Goal: Find specific page/section: Find specific page/section

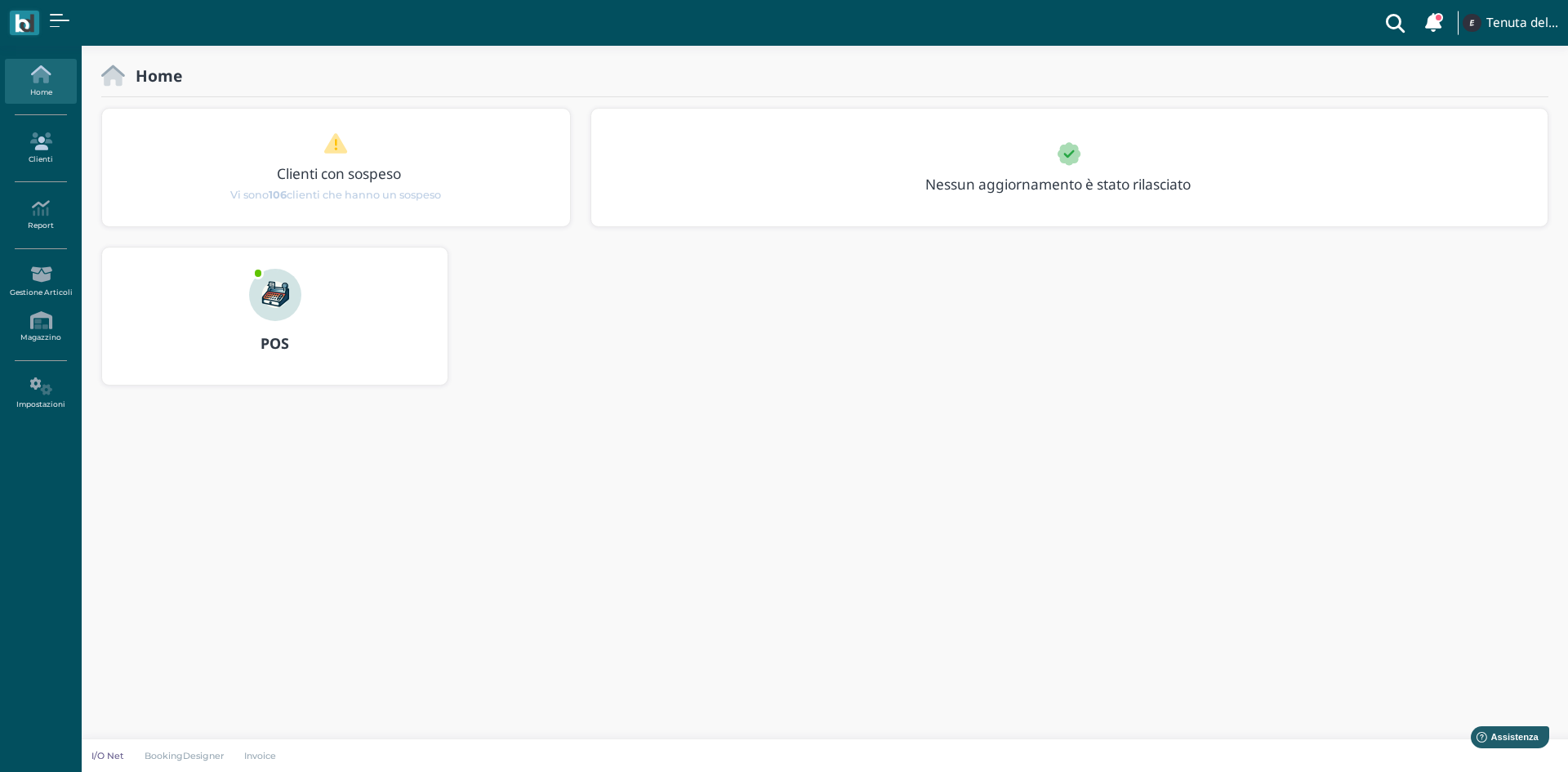
click at [28, 150] on icon at bounding box center [39, 141] width 71 height 18
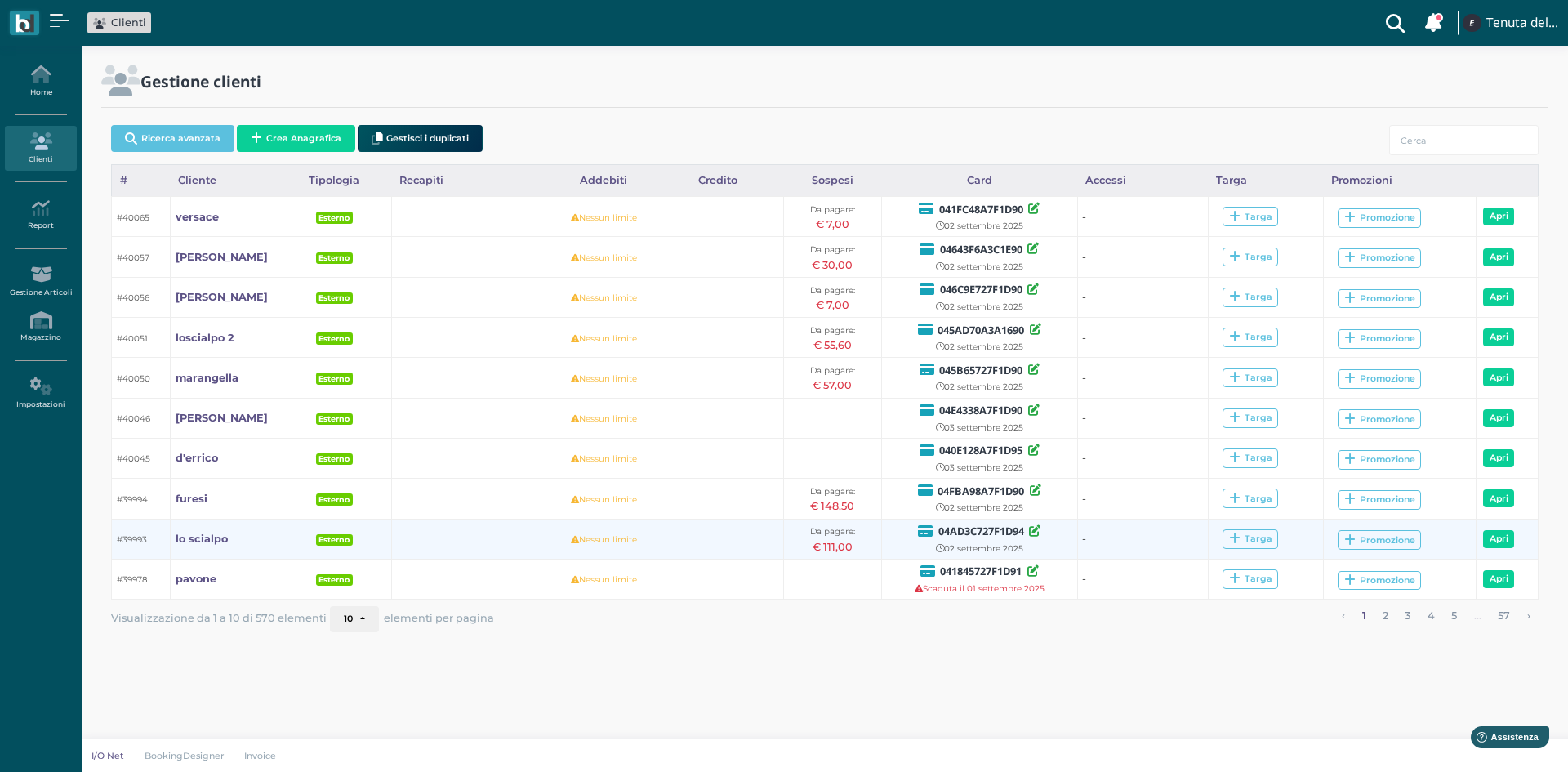
click at [198, 548] on td "lo scialpo" at bounding box center [236, 539] width 131 height 40
click at [202, 538] on b "lo scialpo" at bounding box center [202, 539] width 52 height 13
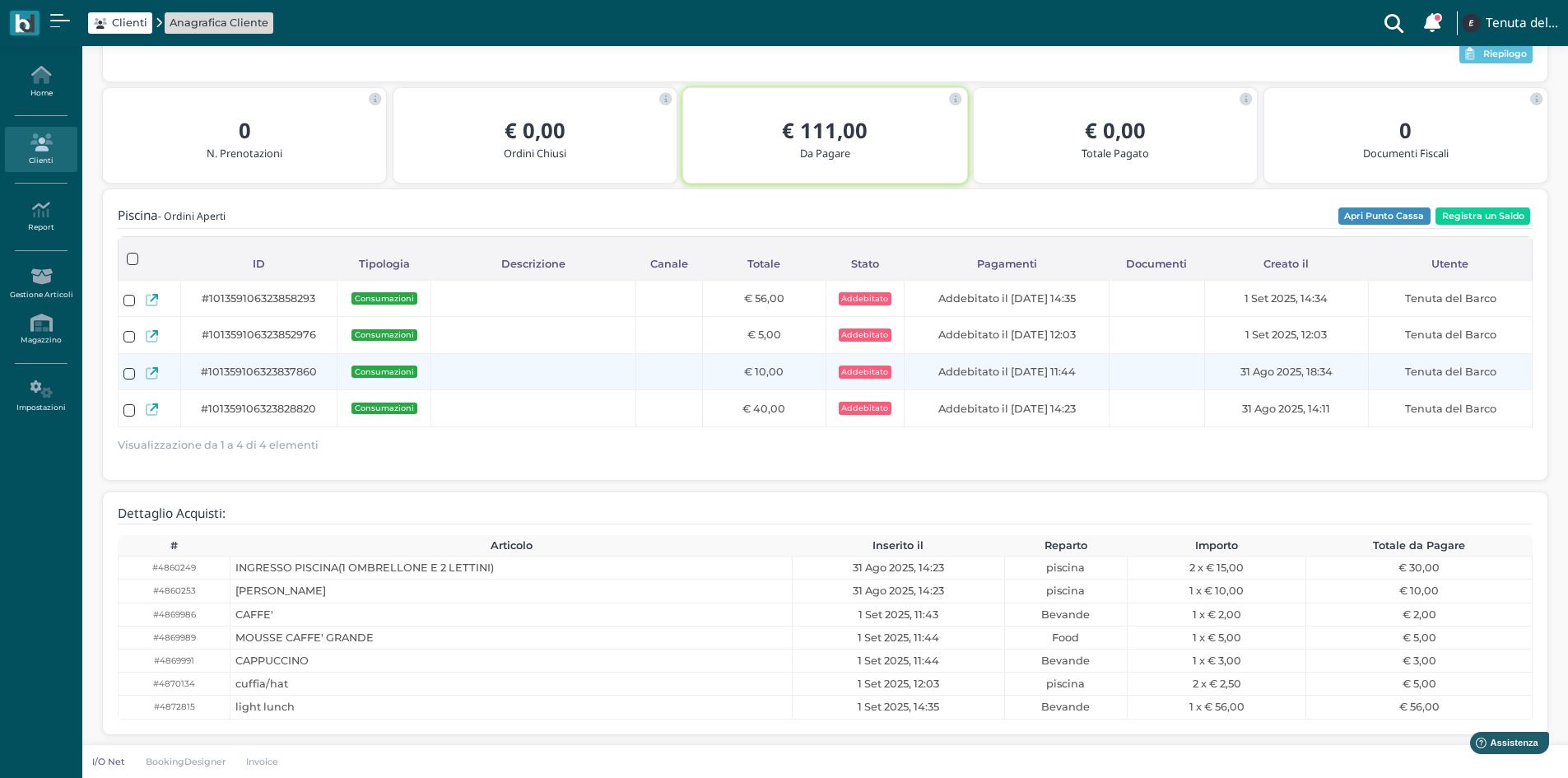
scroll to position [210, 0]
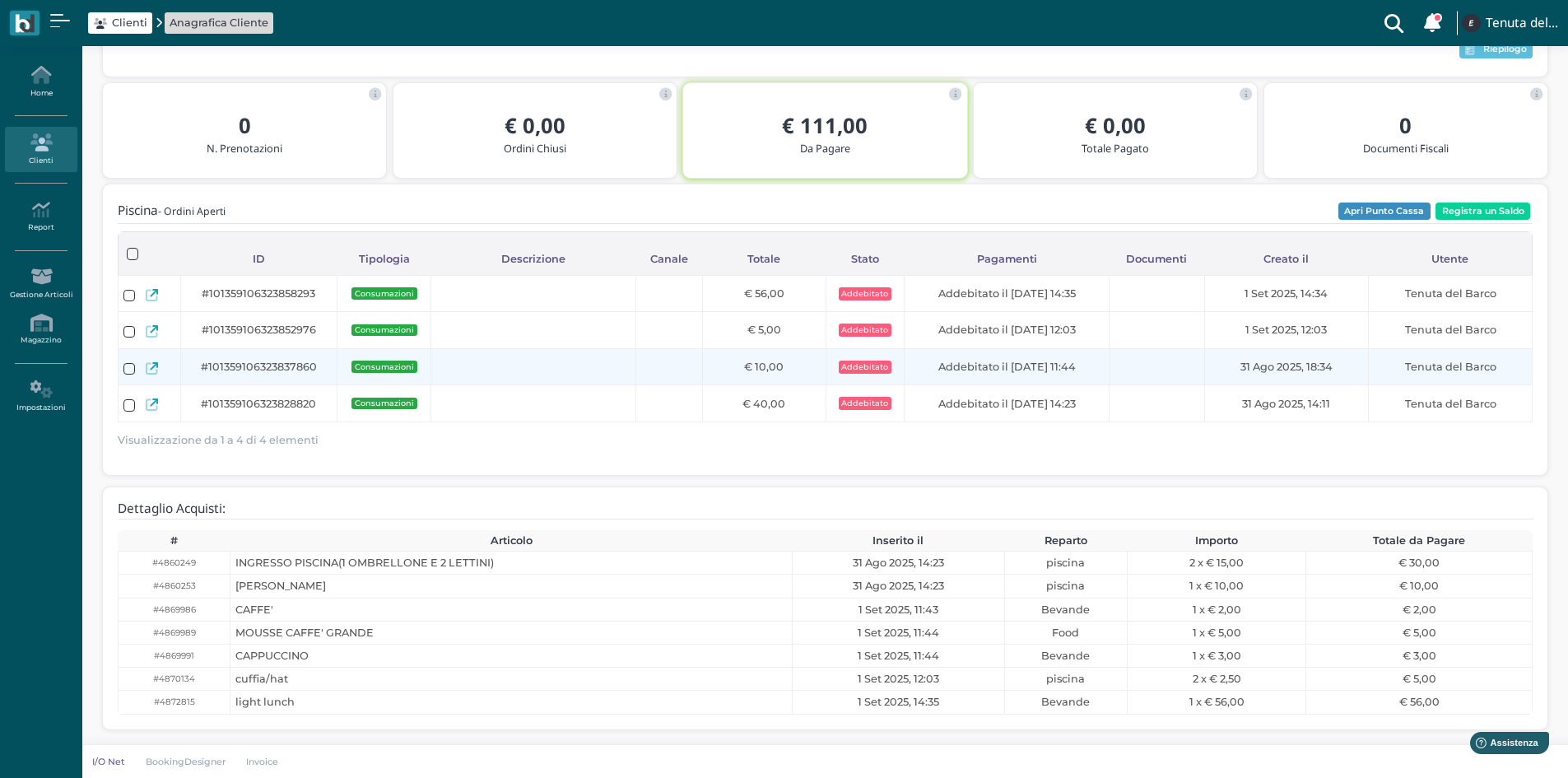
drag, startPoint x: 1347, startPoint y: 365, endPoint x: 1200, endPoint y: 359, distance: 147.1
click at [1200, 359] on tr "#101359106323837860 Consumazioni € 10,00 Addebitato Addebitato il 01/09/2025 11…" at bounding box center [824, 366] width 1414 height 37
click at [1354, 368] on div "31 Ago 2025, 18:34" at bounding box center [1287, 366] width 154 height 15
drag, startPoint x: 1354, startPoint y: 368, endPoint x: 1219, endPoint y: 371, distance: 135.0
click at [1219, 371] on div "31 Ago 2025, 18:34" at bounding box center [1287, 366] width 154 height 15
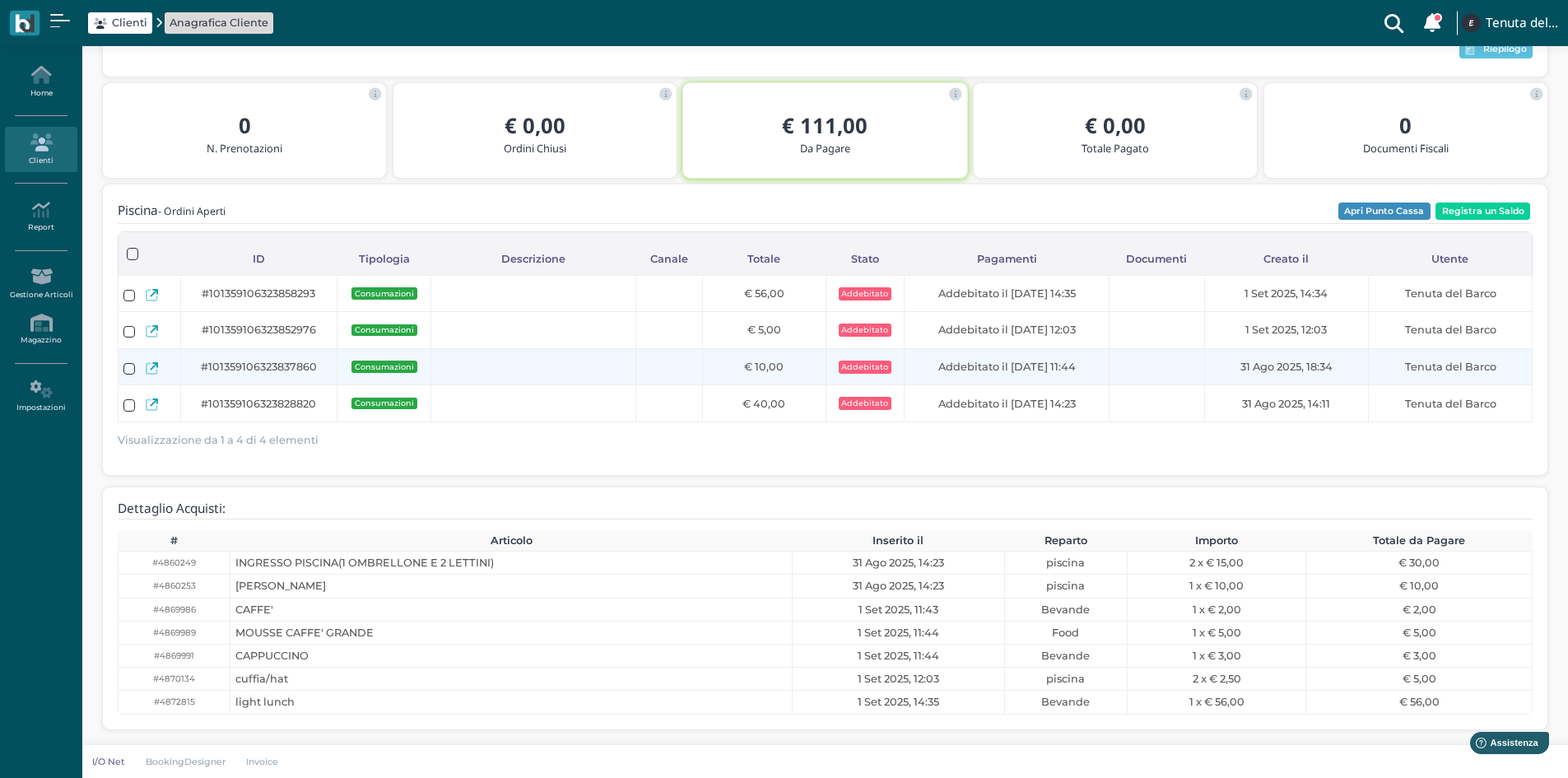
click at [1356, 362] on div "31 Ago 2025, 18:34" at bounding box center [1287, 366] width 154 height 15
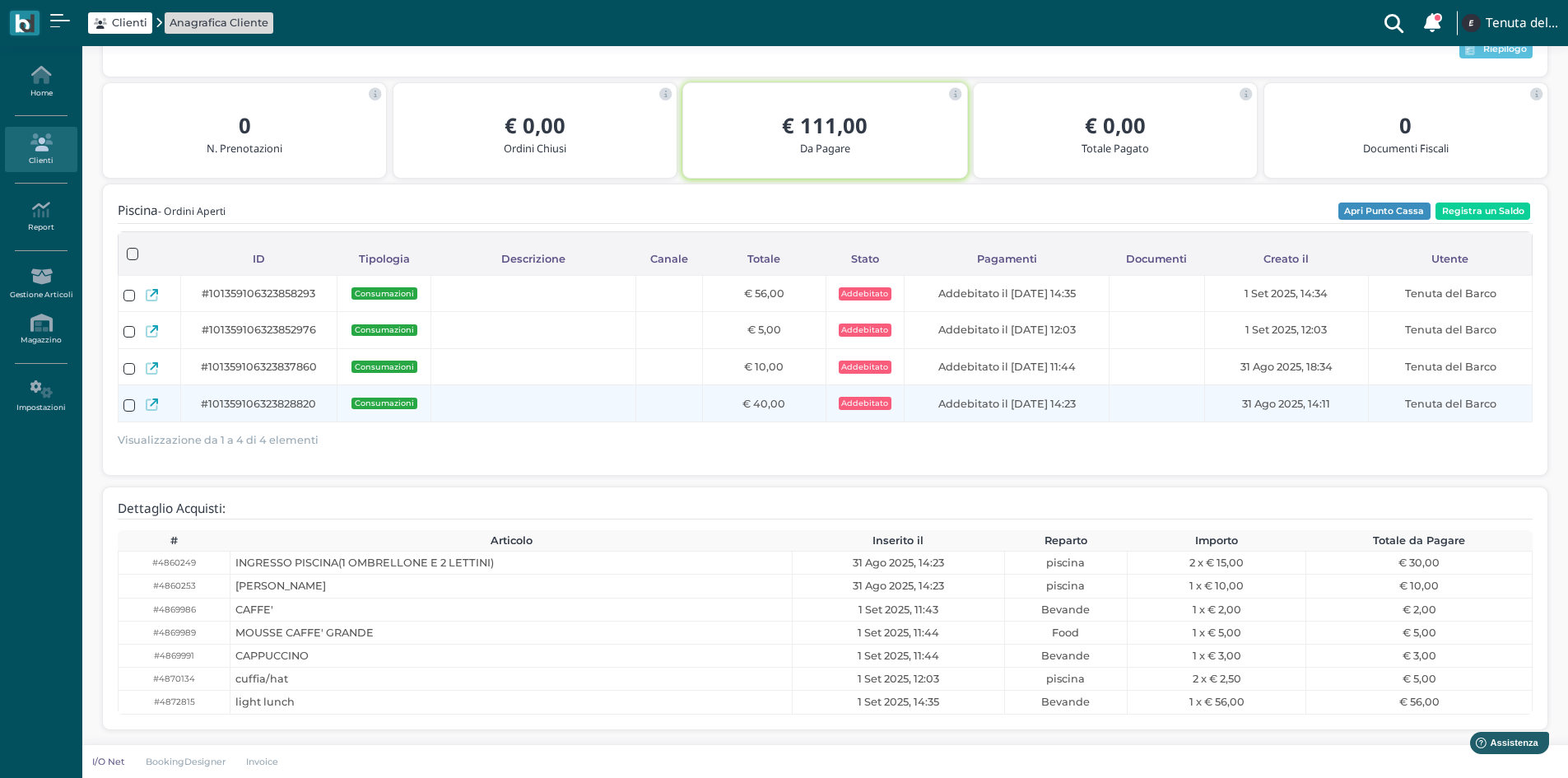
drag, startPoint x: 1337, startPoint y: 405, endPoint x: 1237, endPoint y: 410, distance: 100.1
click at [1237, 410] on div "31 Ago 2025, 14:11" at bounding box center [1287, 403] width 154 height 15
drag, startPoint x: 782, startPoint y: 403, endPoint x: 713, endPoint y: 406, distance: 69.1
click at [713, 406] on div "€ 40,00" at bounding box center [764, 403] width 113 height 15
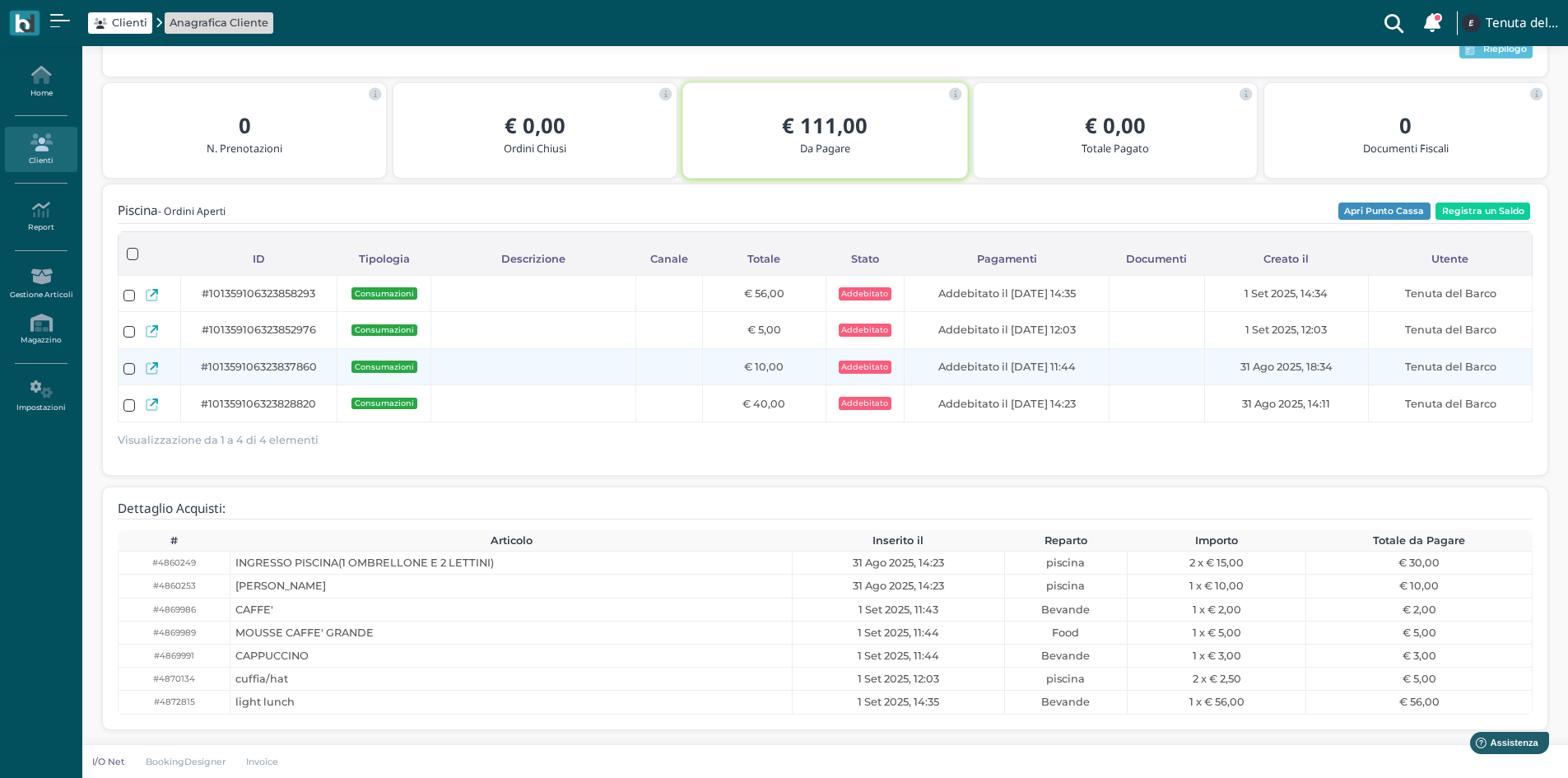
click at [1351, 368] on div "31 Ago 2025, 18:34" at bounding box center [1287, 366] width 154 height 15
drag, startPoint x: 1351, startPoint y: 368, endPoint x: 1228, endPoint y: 378, distance: 123.4
click at [1228, 378] on td "31 Ago 2025, 18:34" at bounding box center [1286, 366] width 164 height 37
drag, startPoint x: 792, startPoint y: 365, endPoint x: 727, endPoint y: 371, distance: 65.3
click at [727, 371] on div "€ 10,00" at bounding box center [764, 366] width 113 height 15
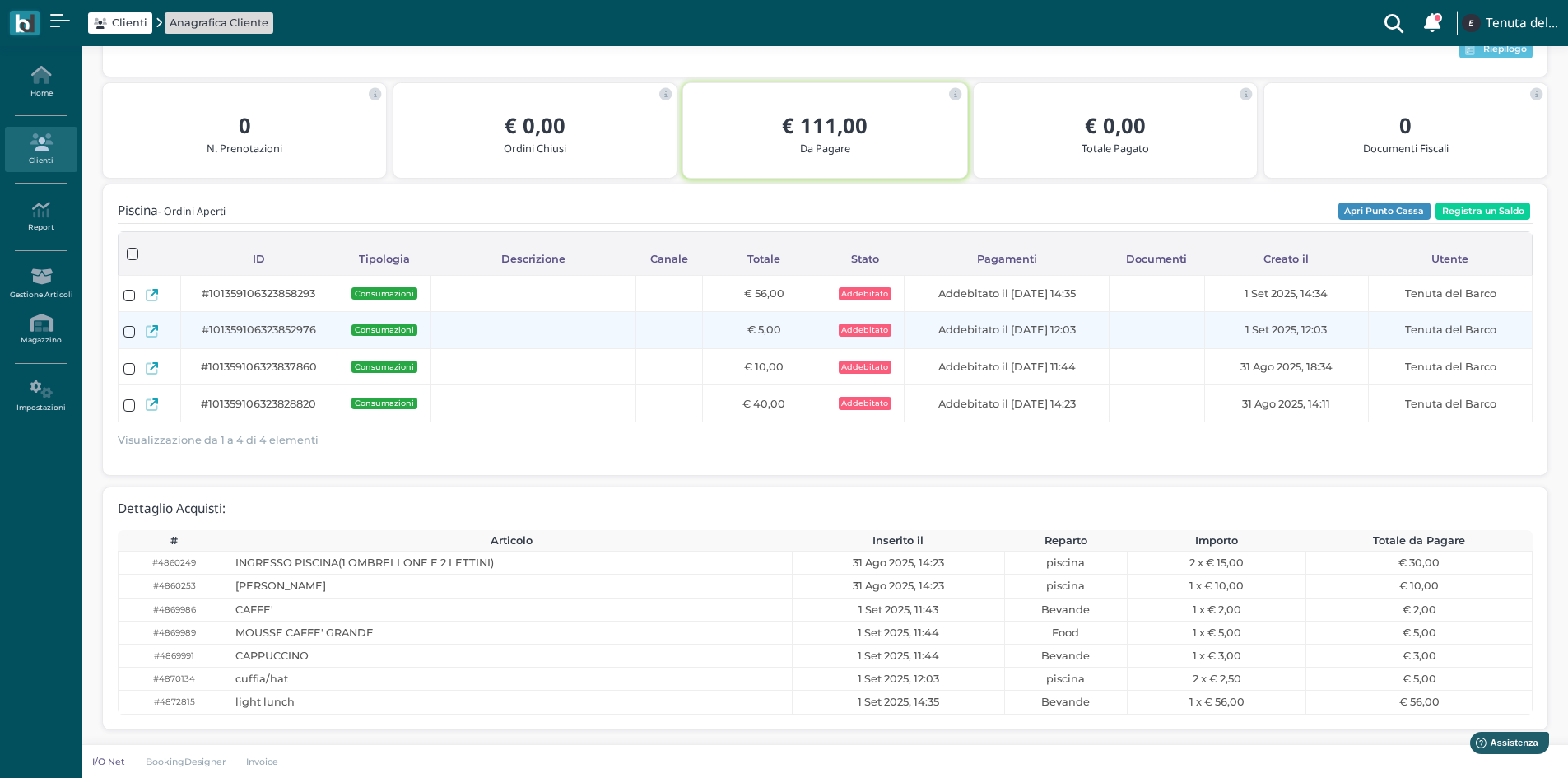
drag, startPoint x: 1335, startPoint y: 319, endPoint x: 1091, endPoint y: 335, distance: 244.5
click at [1127, 345] on tr "#101359106323852976 Consumazioni € 5,00 Addebitato Addebitato il 01/09/2025 12:…" at bounding box center [824, 330] width 1414 height 37
click at [155, 331] on icon at bounding box center [152, 331] width 13 height 13
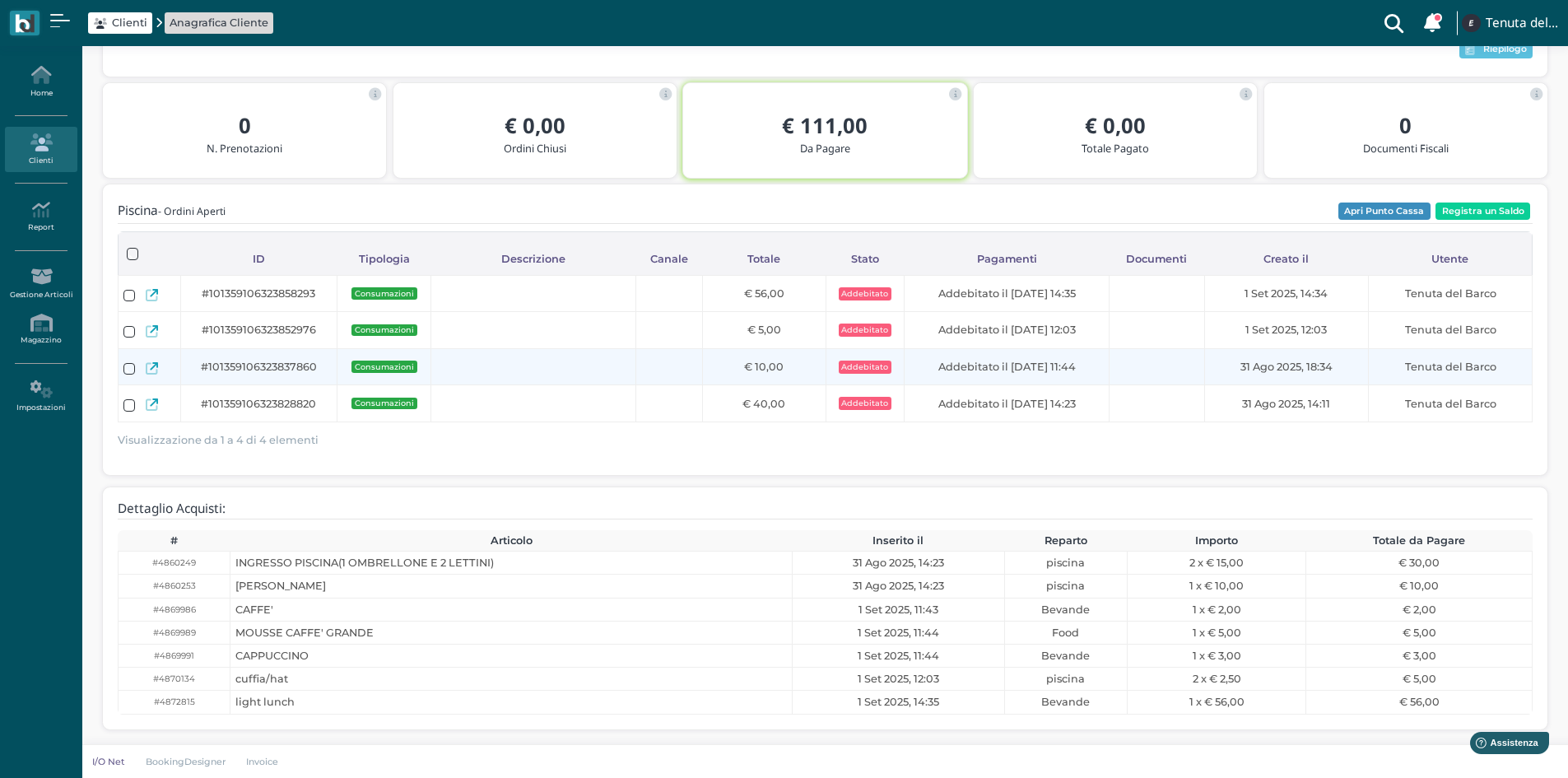
click at [146, 367] on icon at bounding box center [152, 368] width 13 height 13
drag, startPoint x: 1335, startPoint y: 368, endPoint x: 1217, endPoint y: 372, distance: 118.1
click at [1217, 372] on div "31 Ago 2025, 18:34" at bounding box center [1287, 366] width 154 height 15
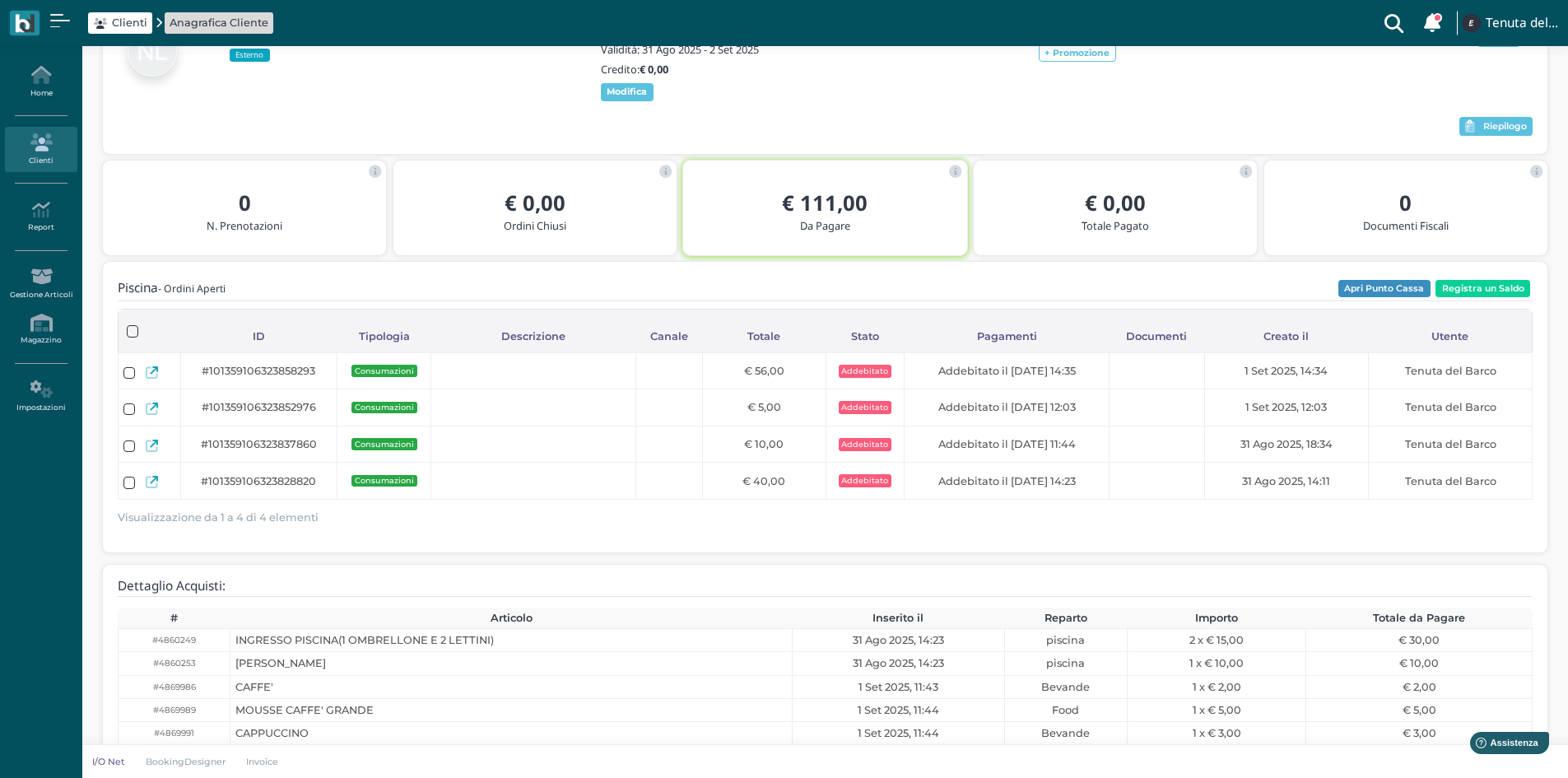
scroll to position [0, 0]
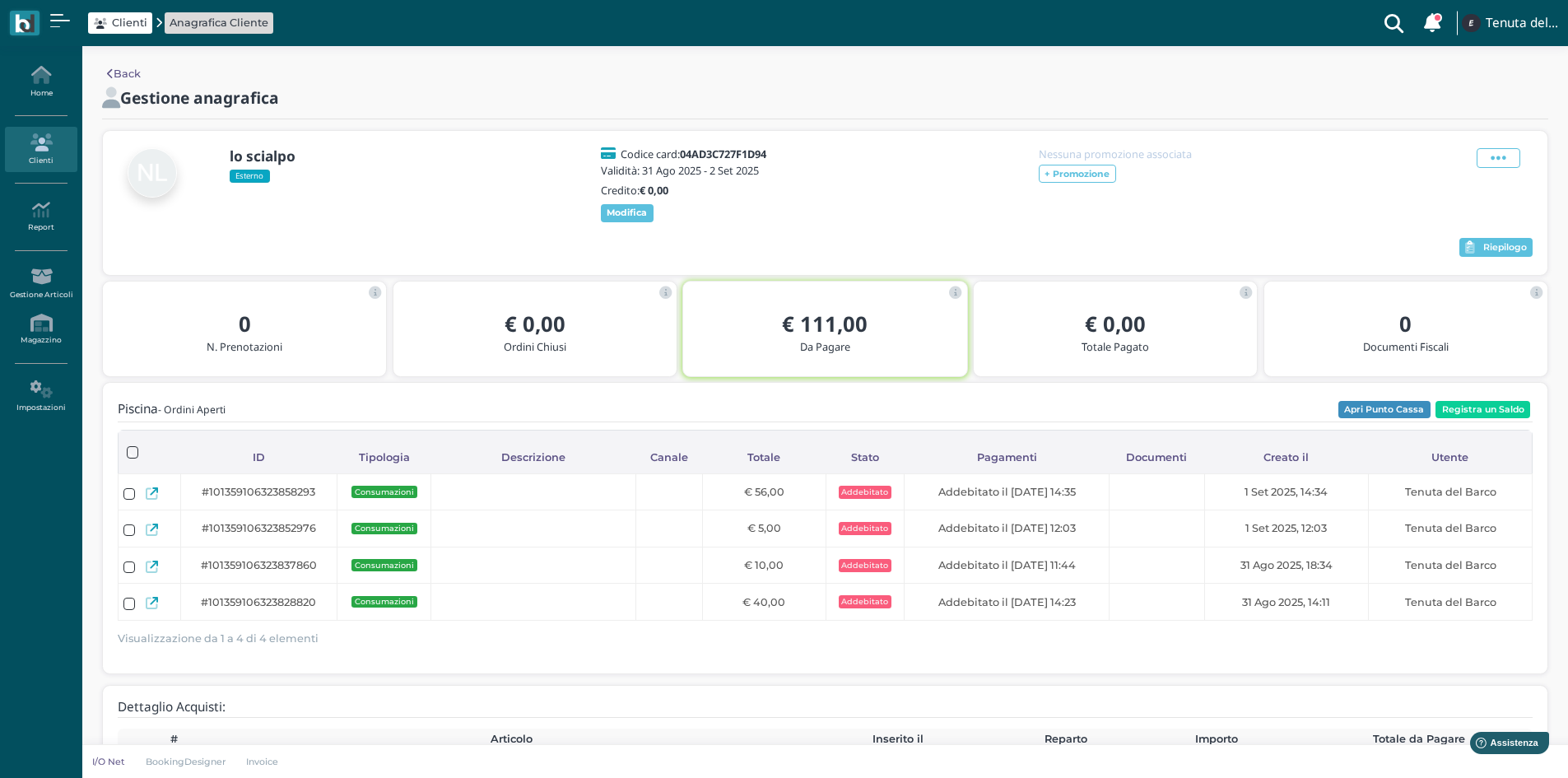
click at [1499, 261] on div "Riepilogo" at bounding box center [825, 247] width 1415 height 24
click at [1496, 258] on button "Riepilogo" at bounding box center [1496, 248] width 73 height 20
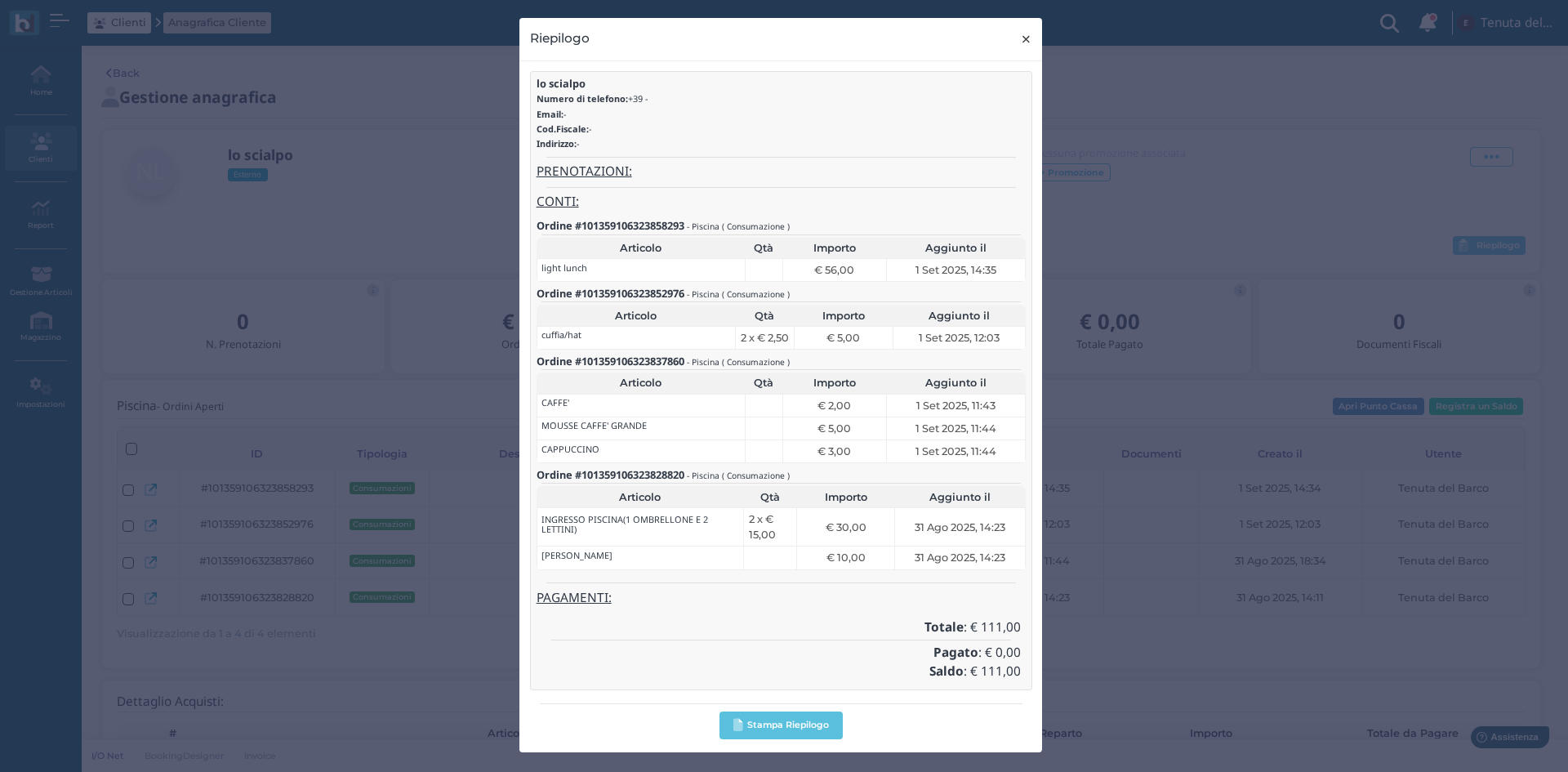
click at [1022, 37] on span "×" at bounding box center [1026, 39] width 13 height 22
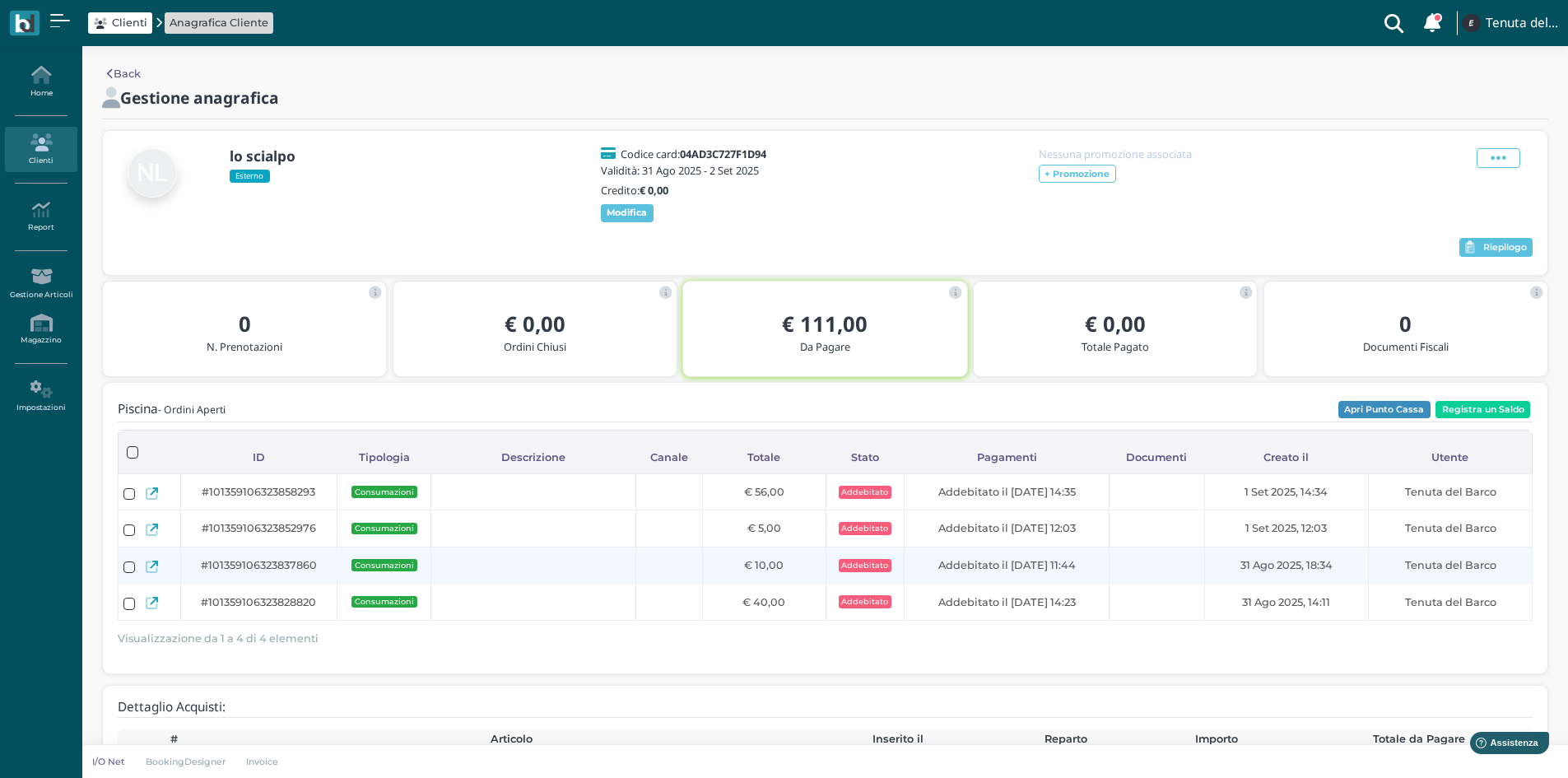
click at [1090, 584] on td "Addebitato il 01/09/2025 11:44" at bounding box center [1007, 565] width 205 height 37
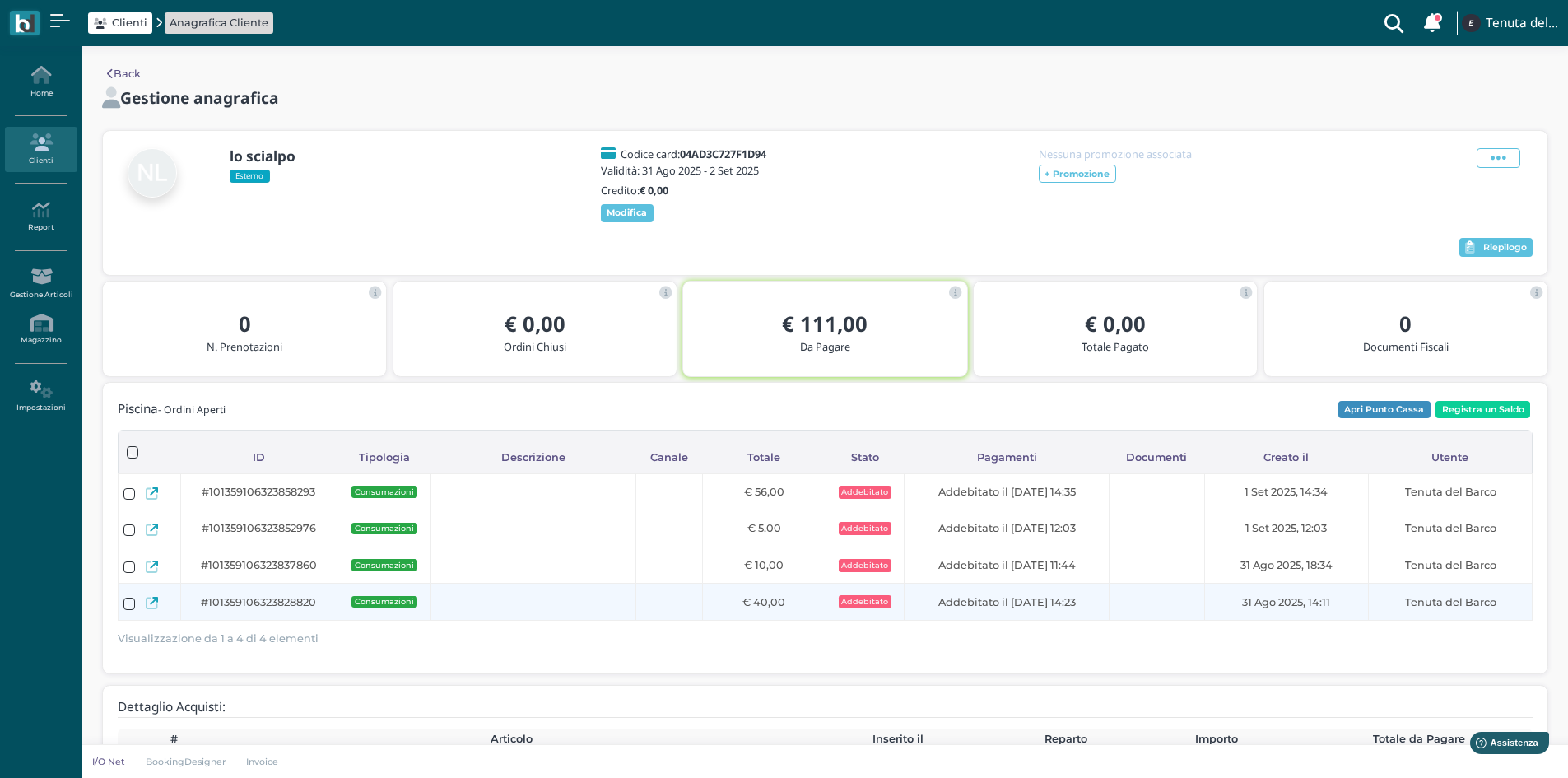
drag, startPoint x: 1095, startPoint y: 617, endPoint x: 992, endPoint y: 614, distance: 103.0
click at [983, 610] on div "Addebitato il 31/08/2025 14:23" at bounding box center [1007, 602] width 195 height 15
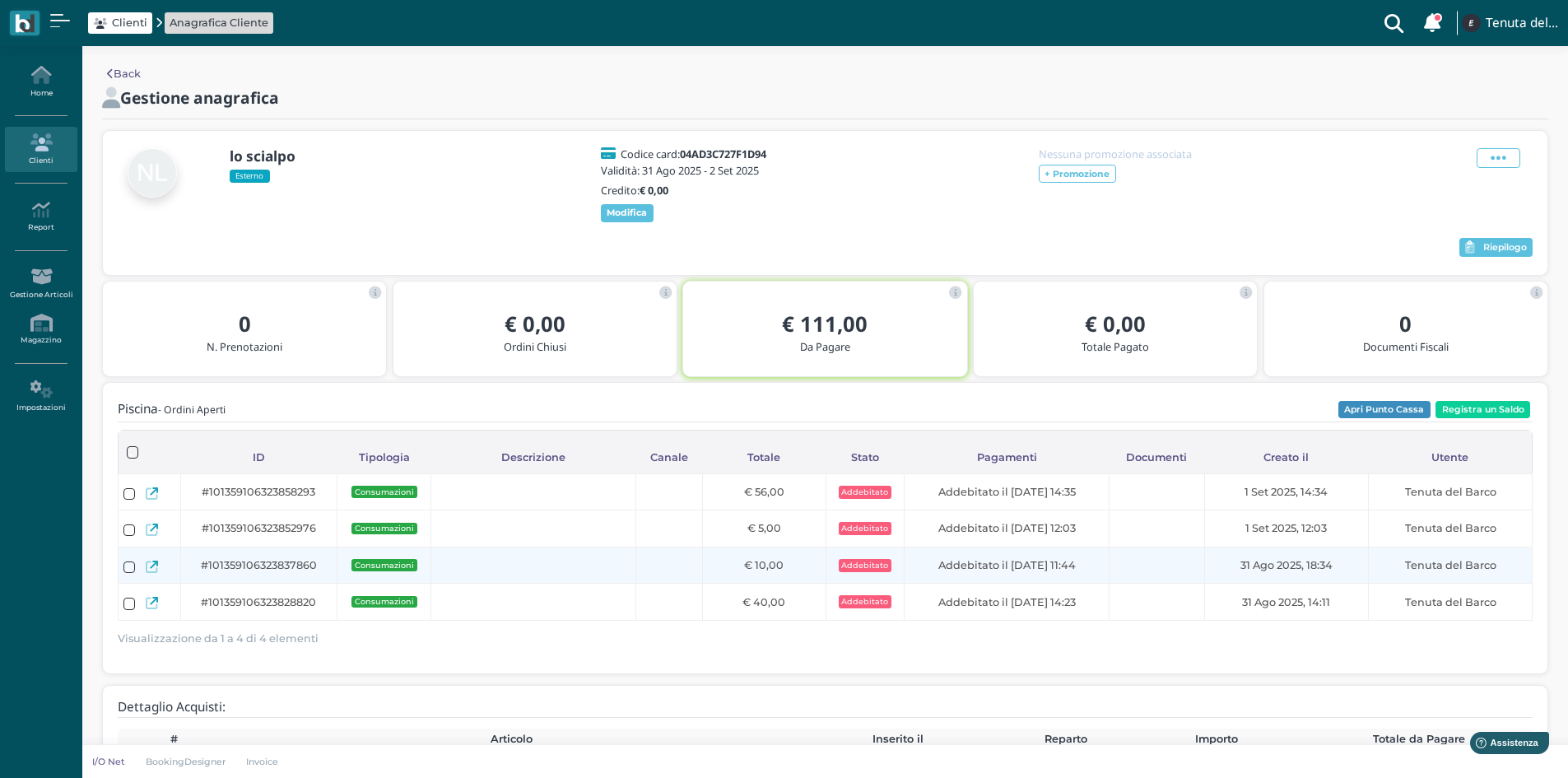
drag, startPoint x: 1100, startPoint y: 578, endPoint x: 1020, endPoint y: 578, distance: 80.0
click at [1020, 573] on div "Addebitato il 01/09/2025 11:44" at bounding box center [1007, 565] width 195 height 15
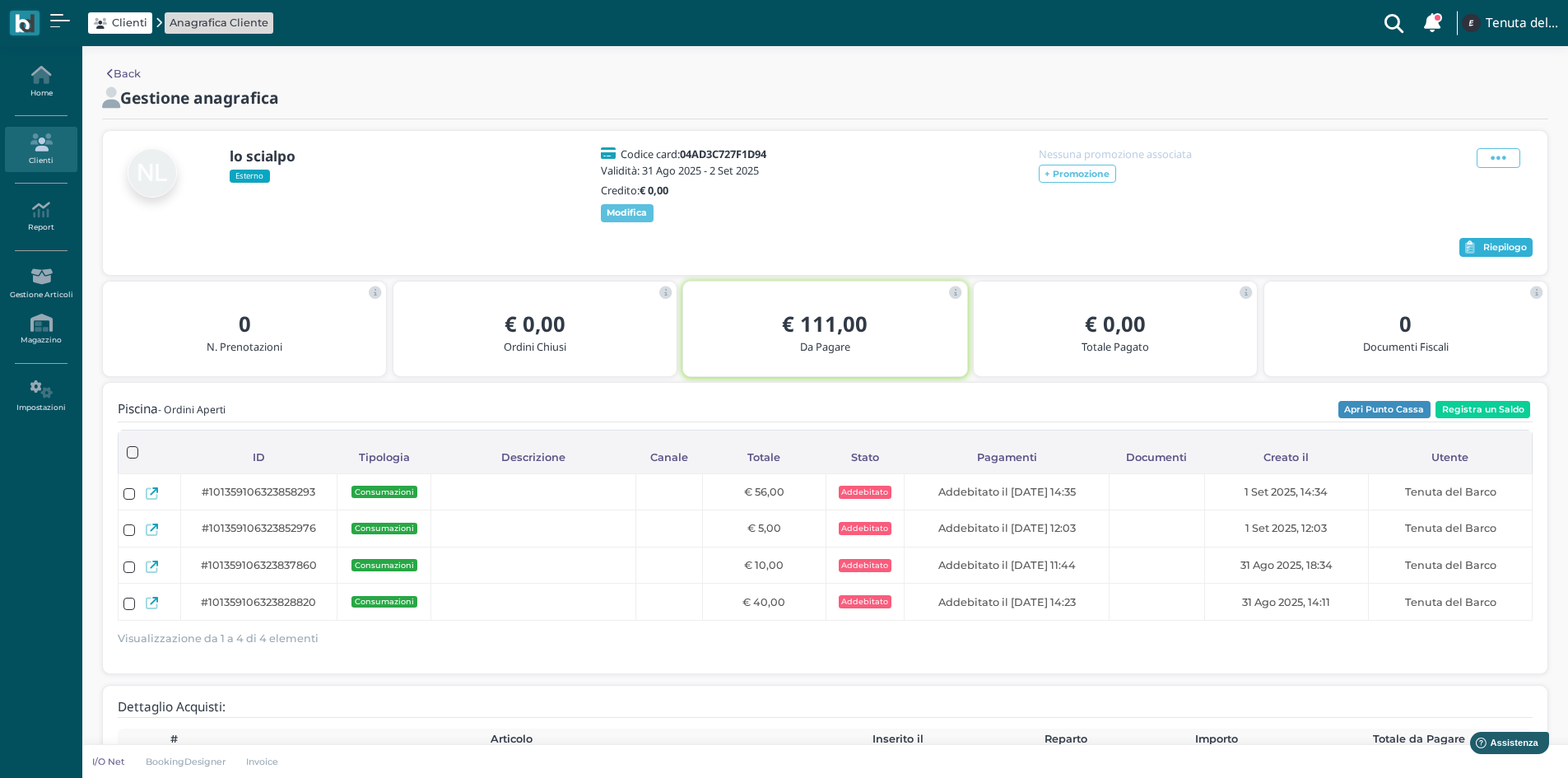
click at [1493, 253] on span "Riepilogo" at bounding box center [1506, 247] width 43 height 12
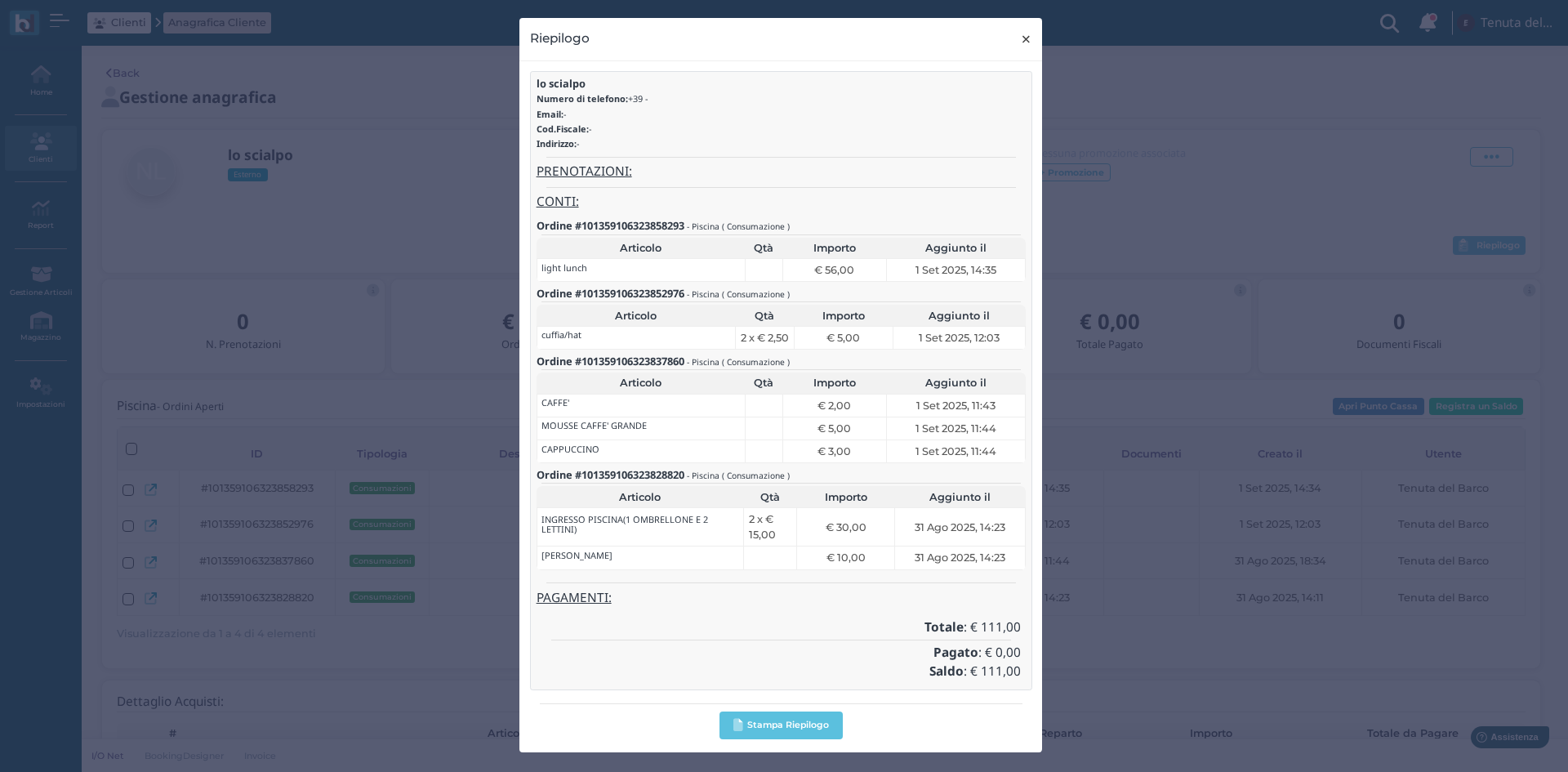
click at [1028, 37] on span "×" at bounding box center [1026, 39] width 13 height 22
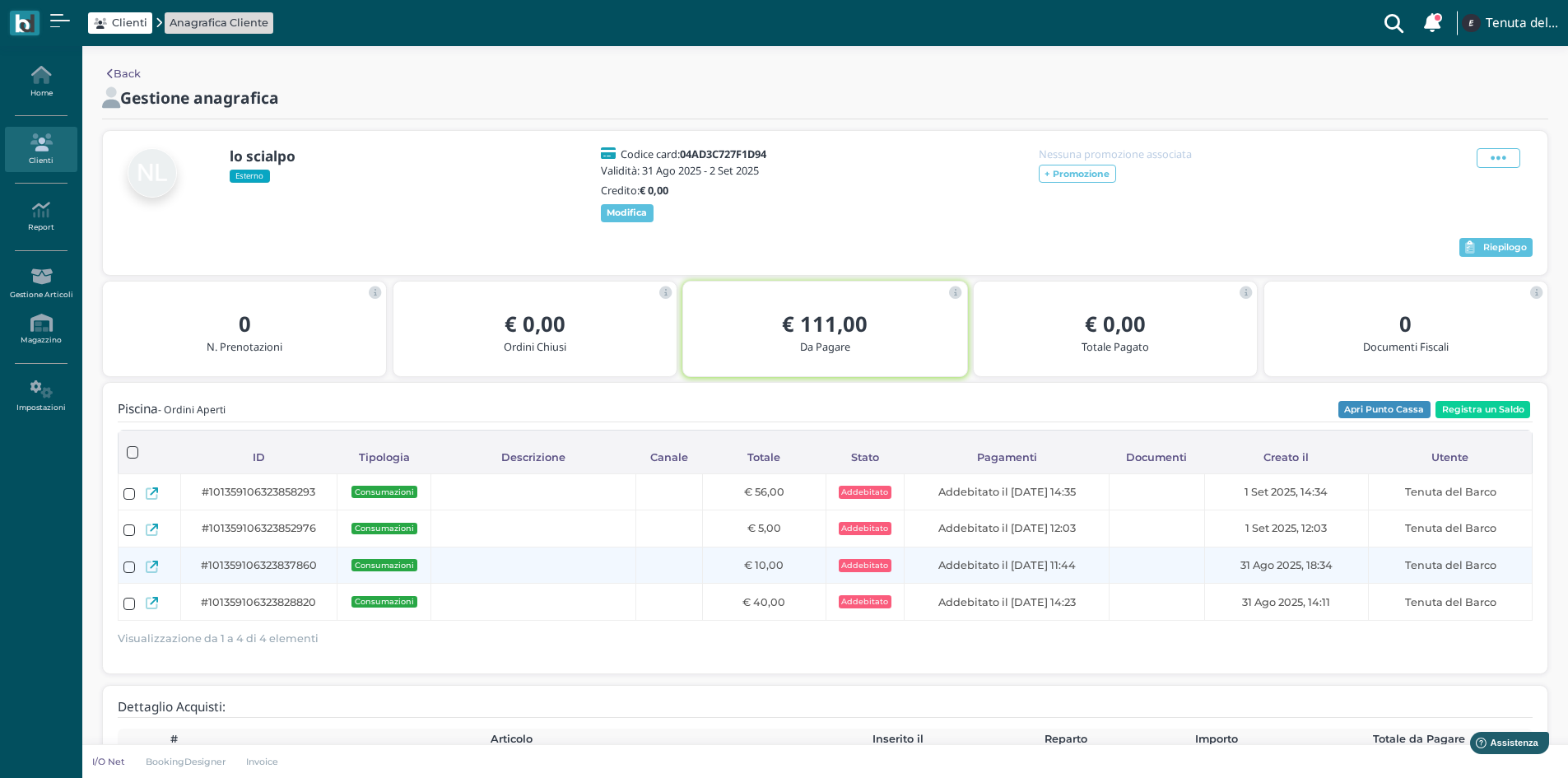
click at [149, 573] on icon at bounding box center [152, 567] width 13 height 13
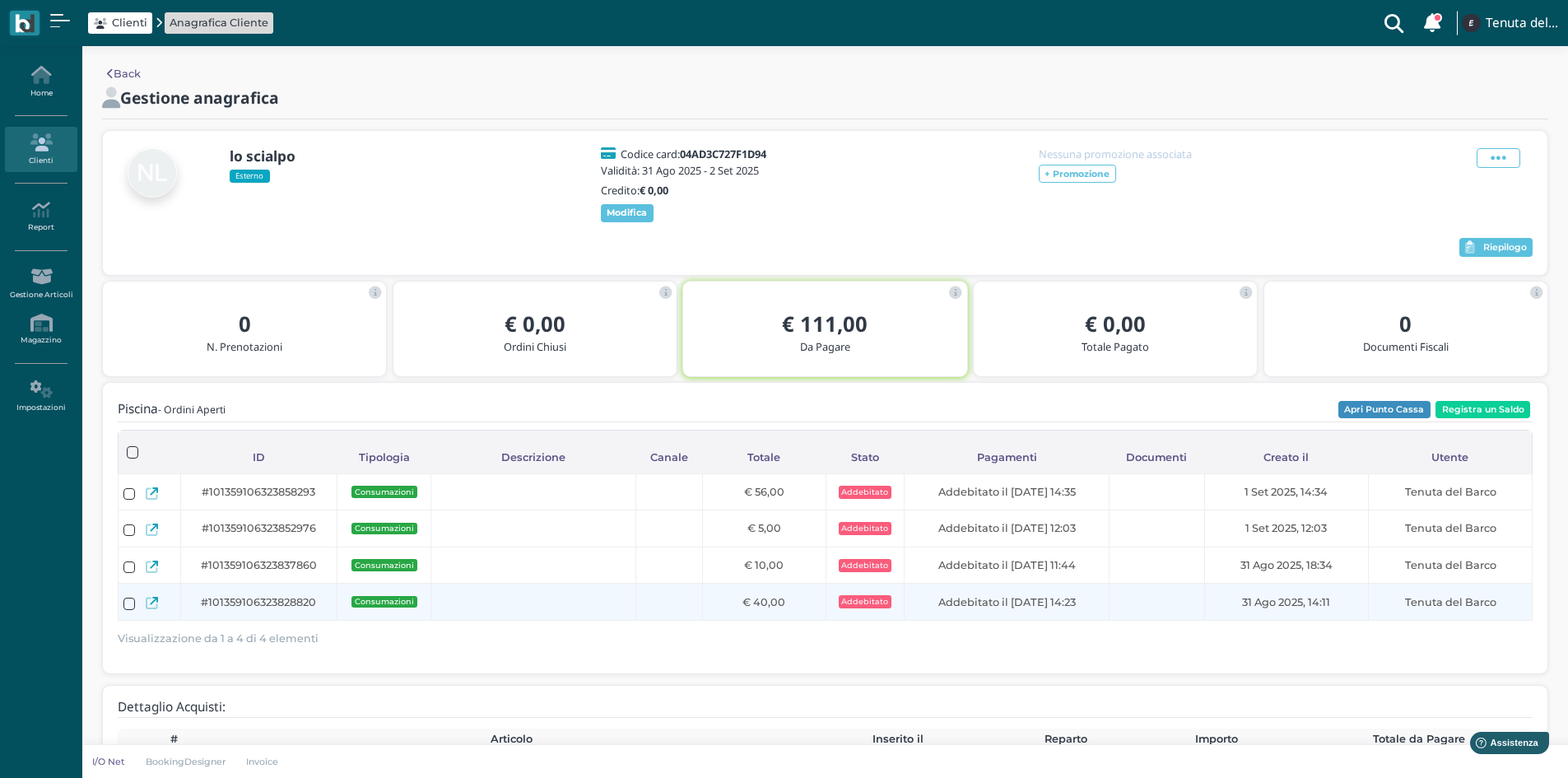
click at [147, 609] on icon at bounding box center [152, 603] width 13 height 13
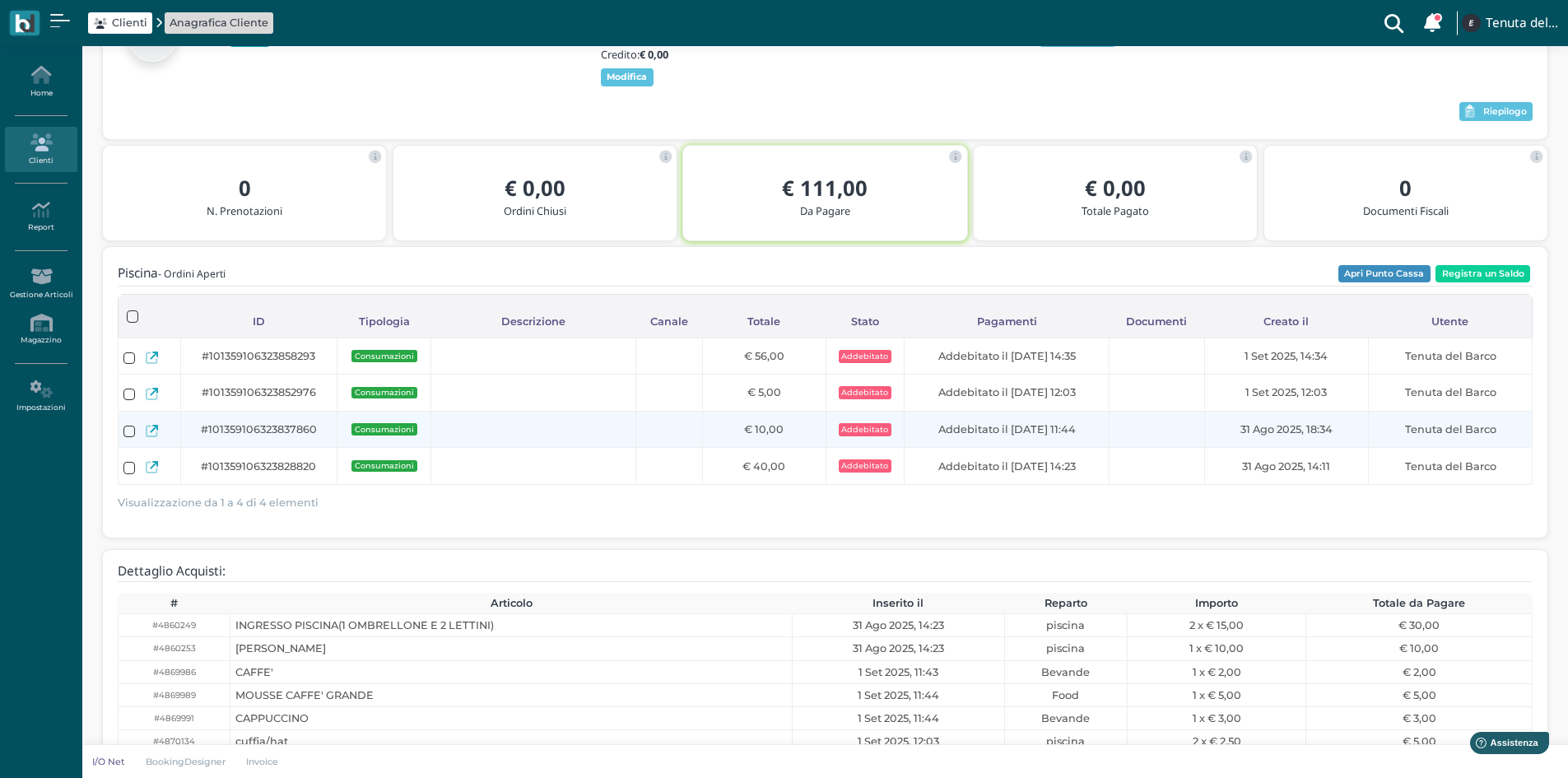
scroll to position [165, 0]
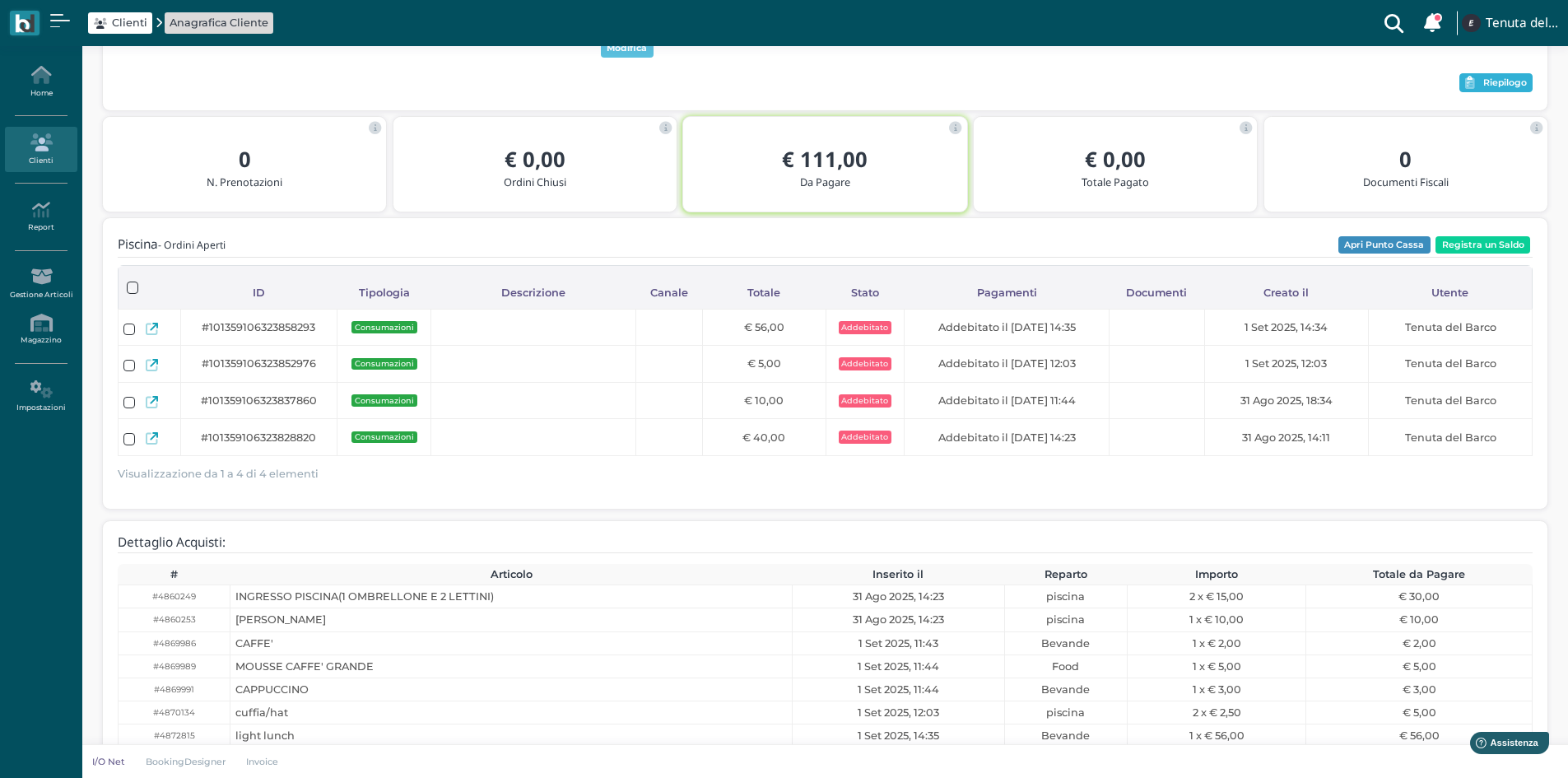
click at [1487, 89] on span "Riepilogo" at bounding box center [1506, 83] width 43 height 12
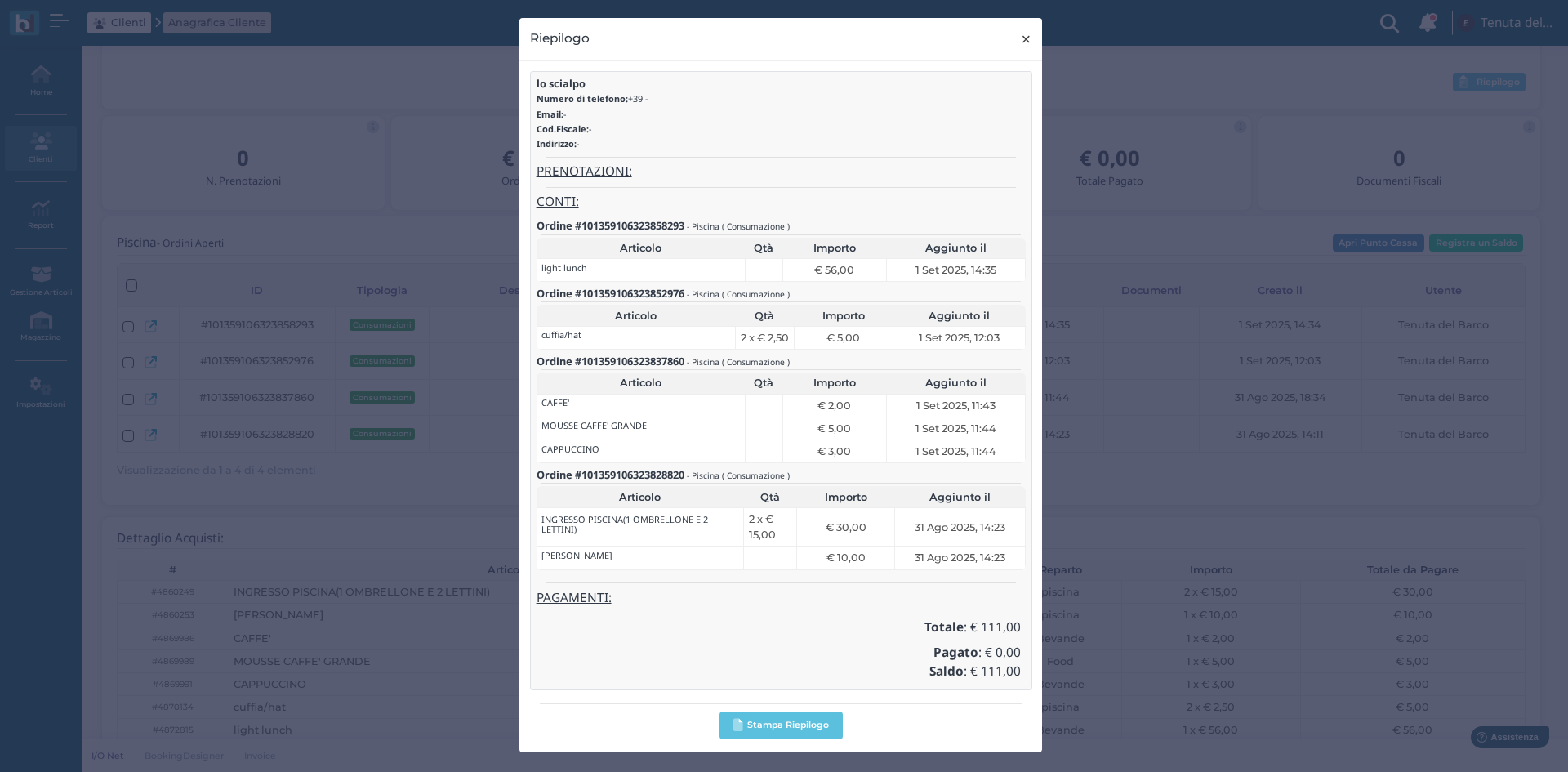
click at [1028, 42] on span "×" at bounding box center [1026, 39] width 13 height 22
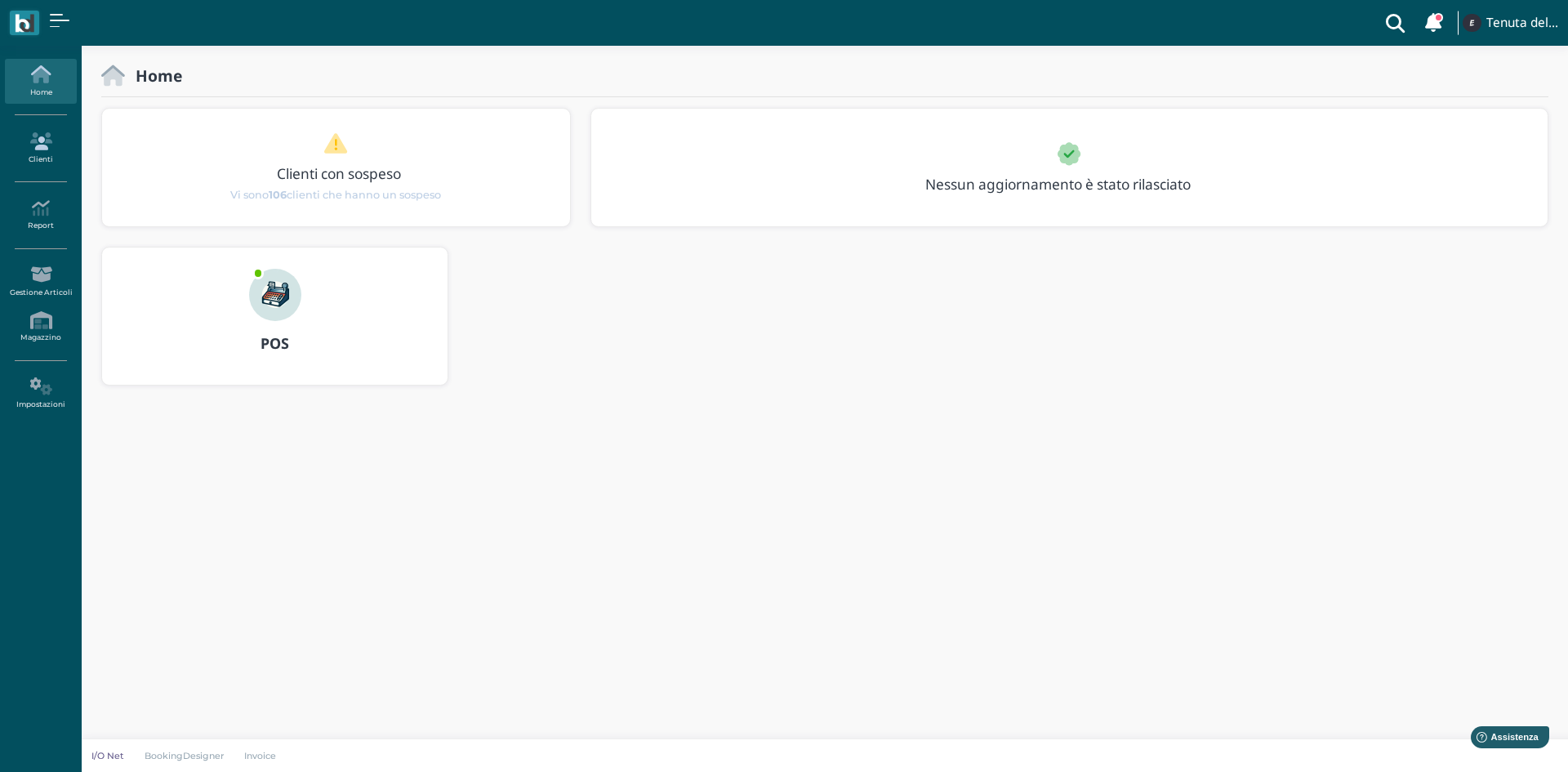
click at [35, 138] on icon at bounding box center [39, 141] width 71 height 18
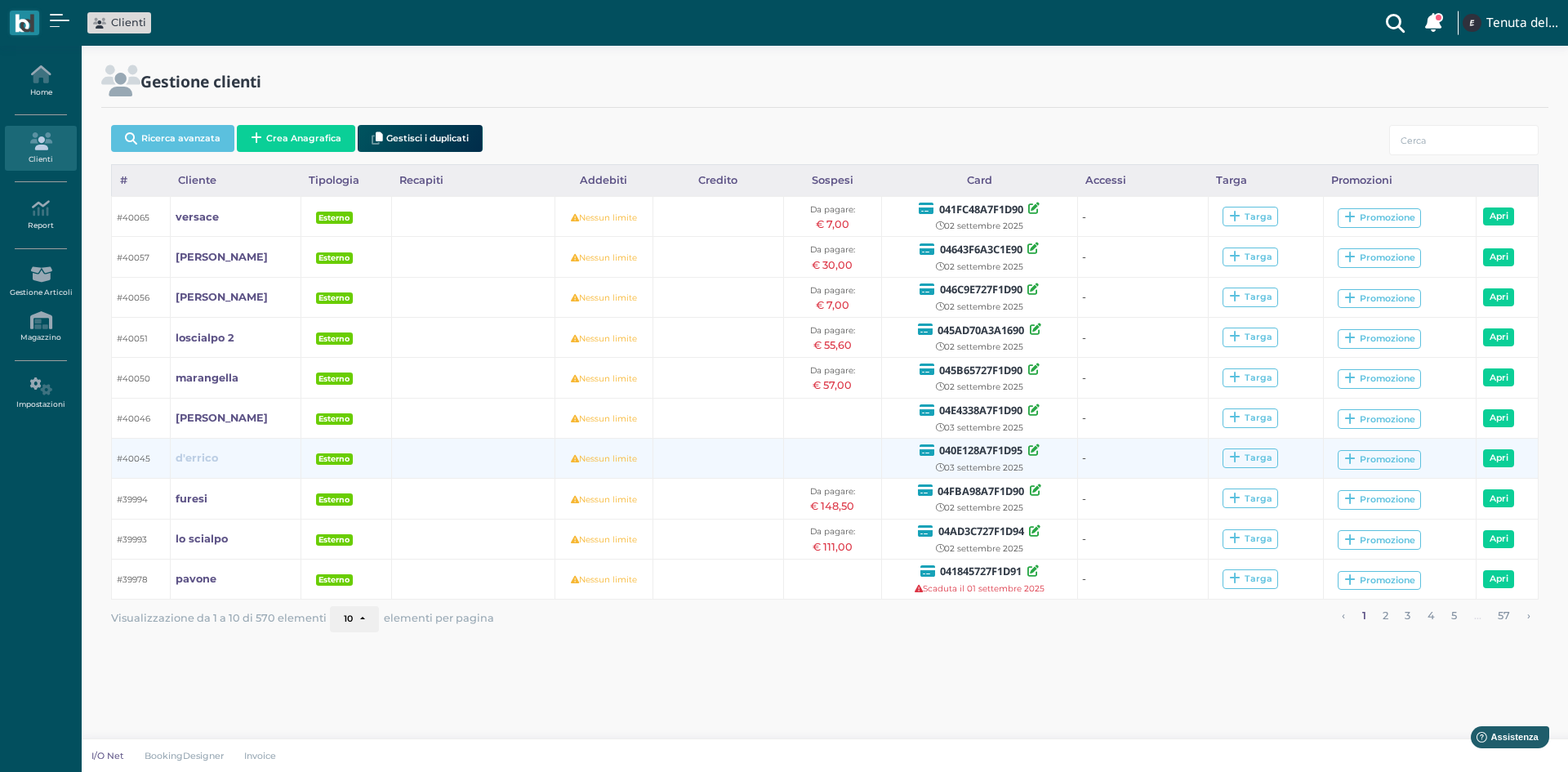
click at [201, 452] on b "d'errico" at bounding box center [197, 458] width 42 height 13
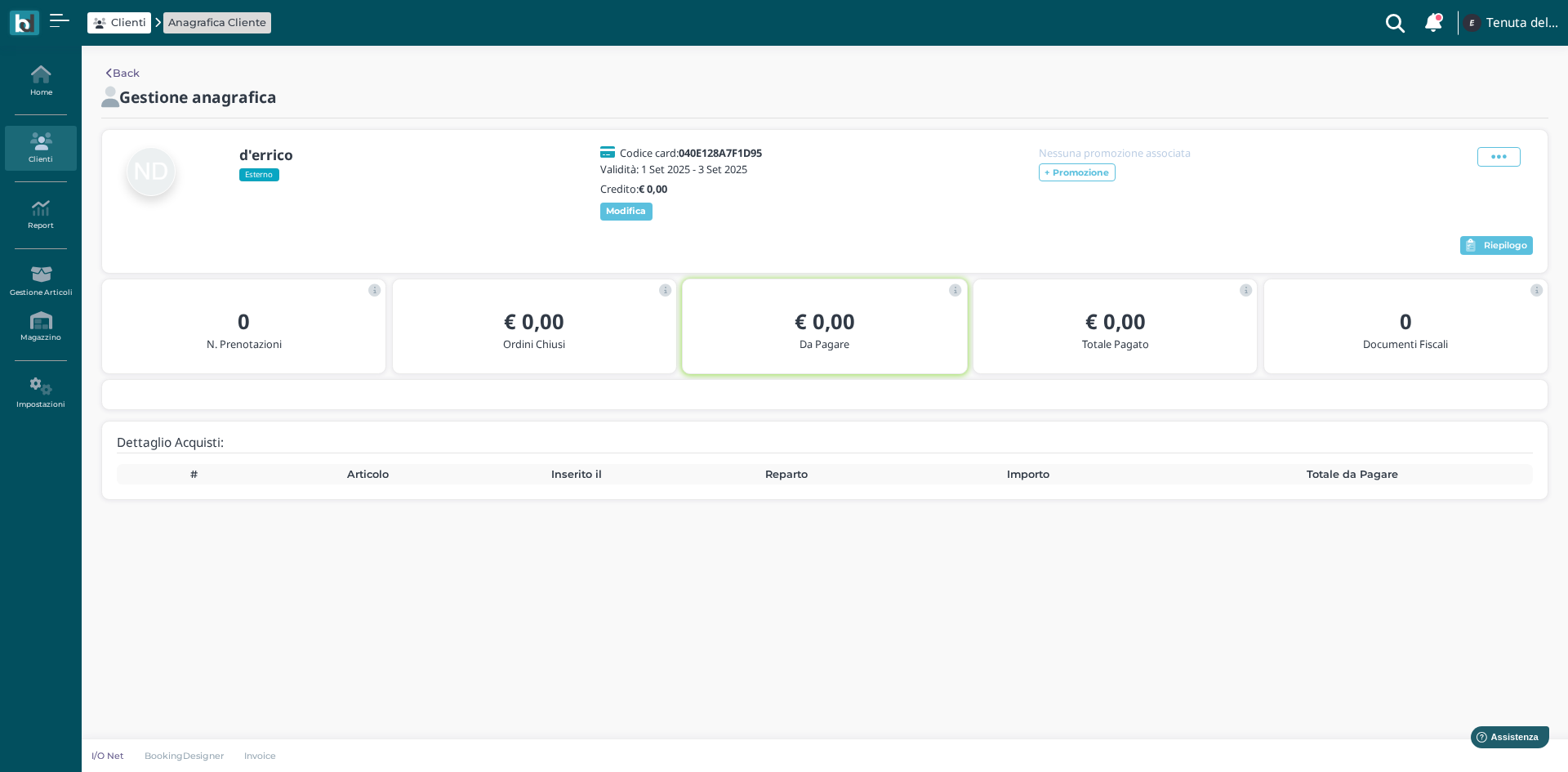
click at [112, 76] on icon at bounding box center [109, 74] width 6 height 11
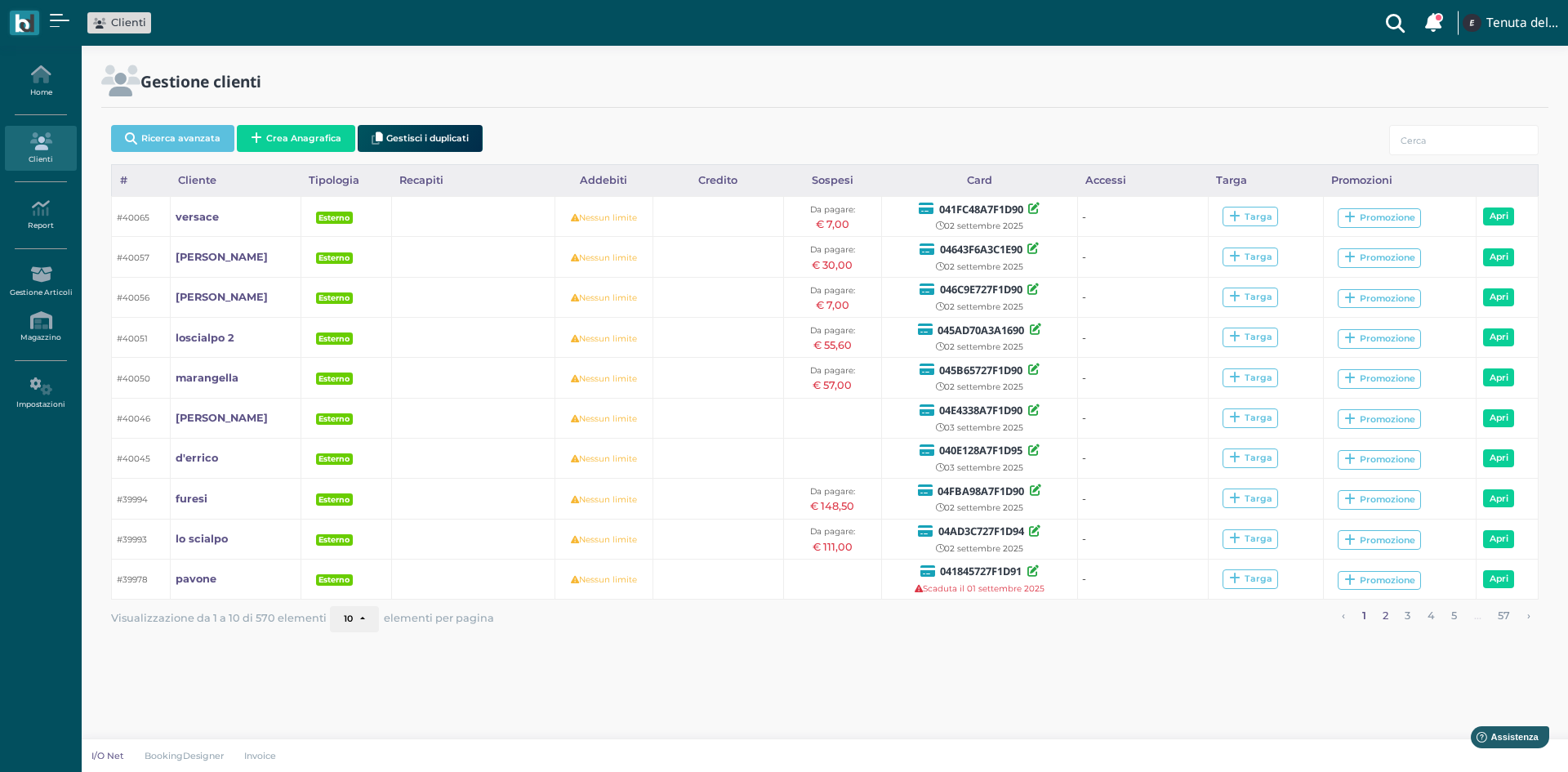
click at [1388, 620] on link "2" at bounding box center [1386, 617] width 16 height 22
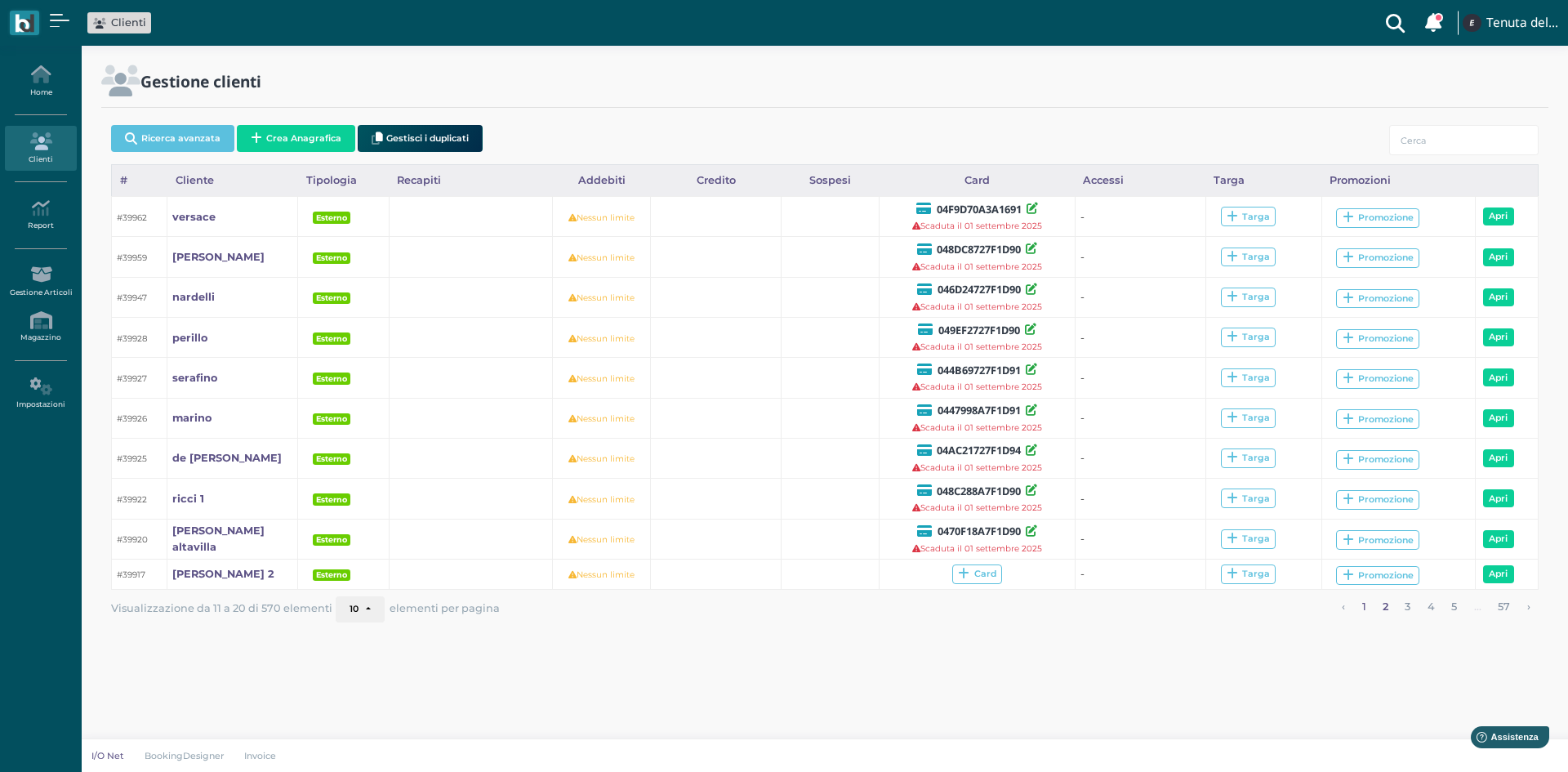
click at [1360, 604] on link "1" at bounding box center [1363, 607] width 14 height 22
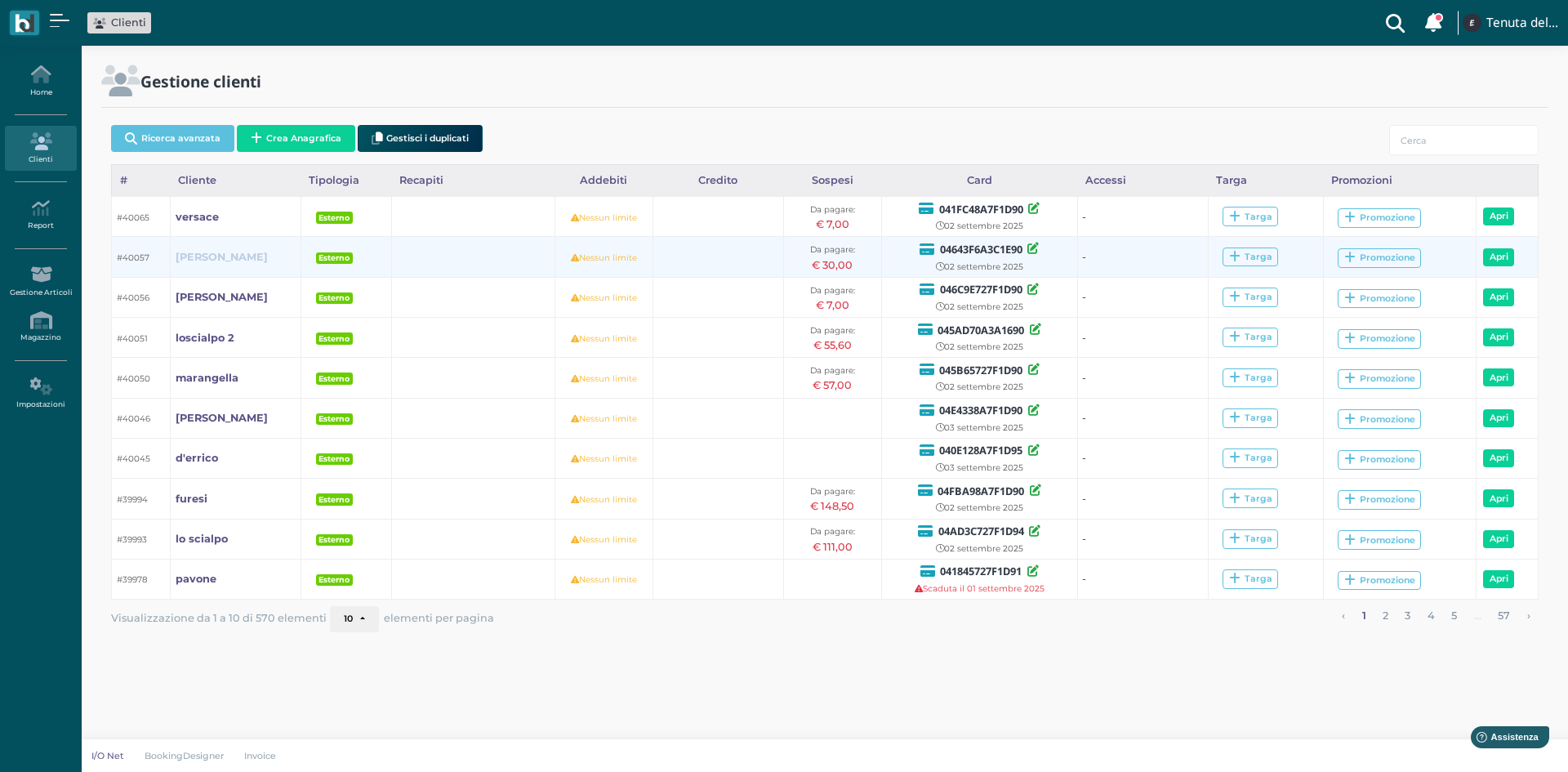
click at [213, 250] on link "giuliano" at bounding box center [222, 257] width 92 height 15
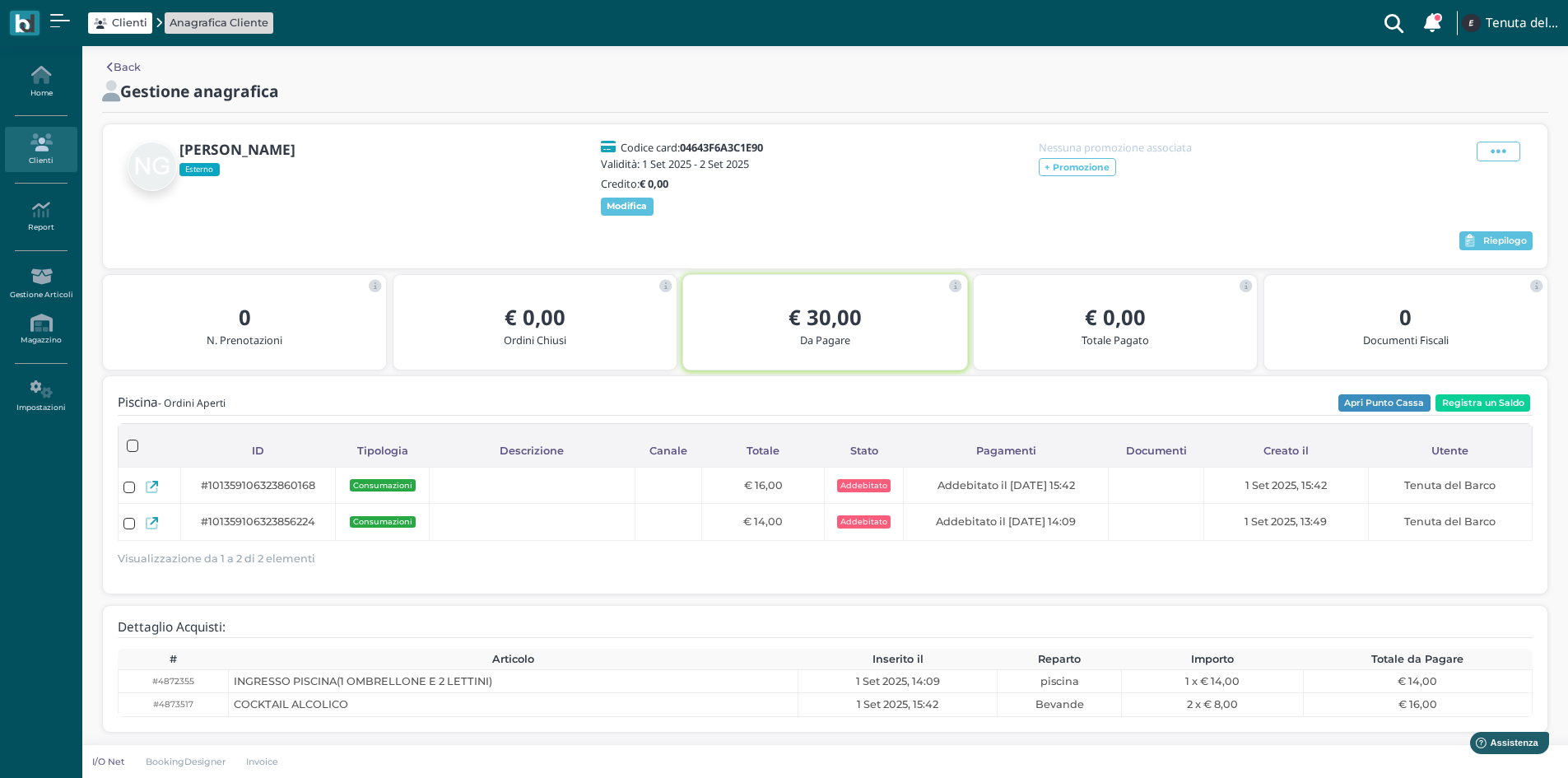
scroll to position [9, 0]
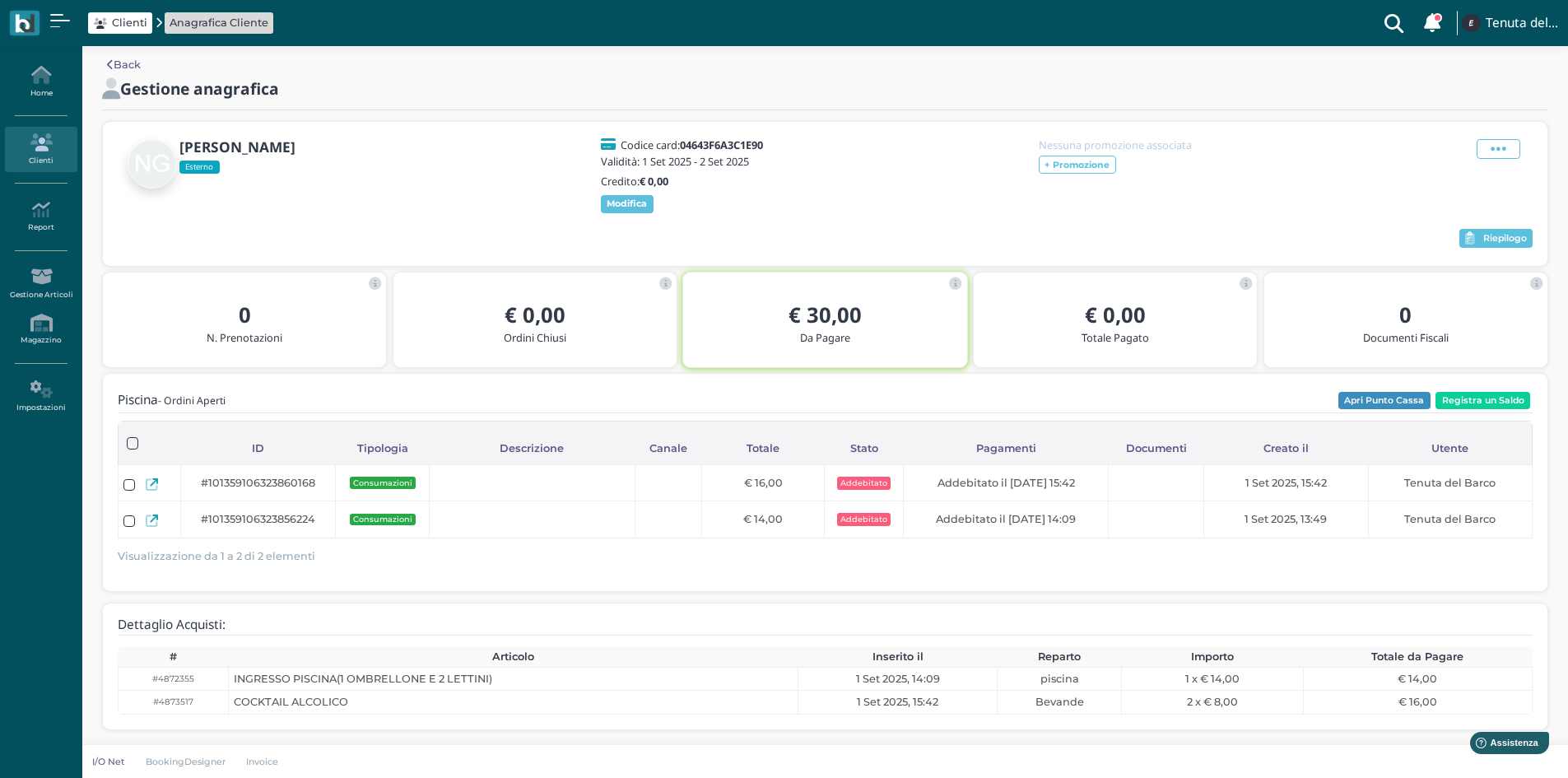
click at [132, 68] on link "Back" at bounding box center [123, 64] width 33 height 15
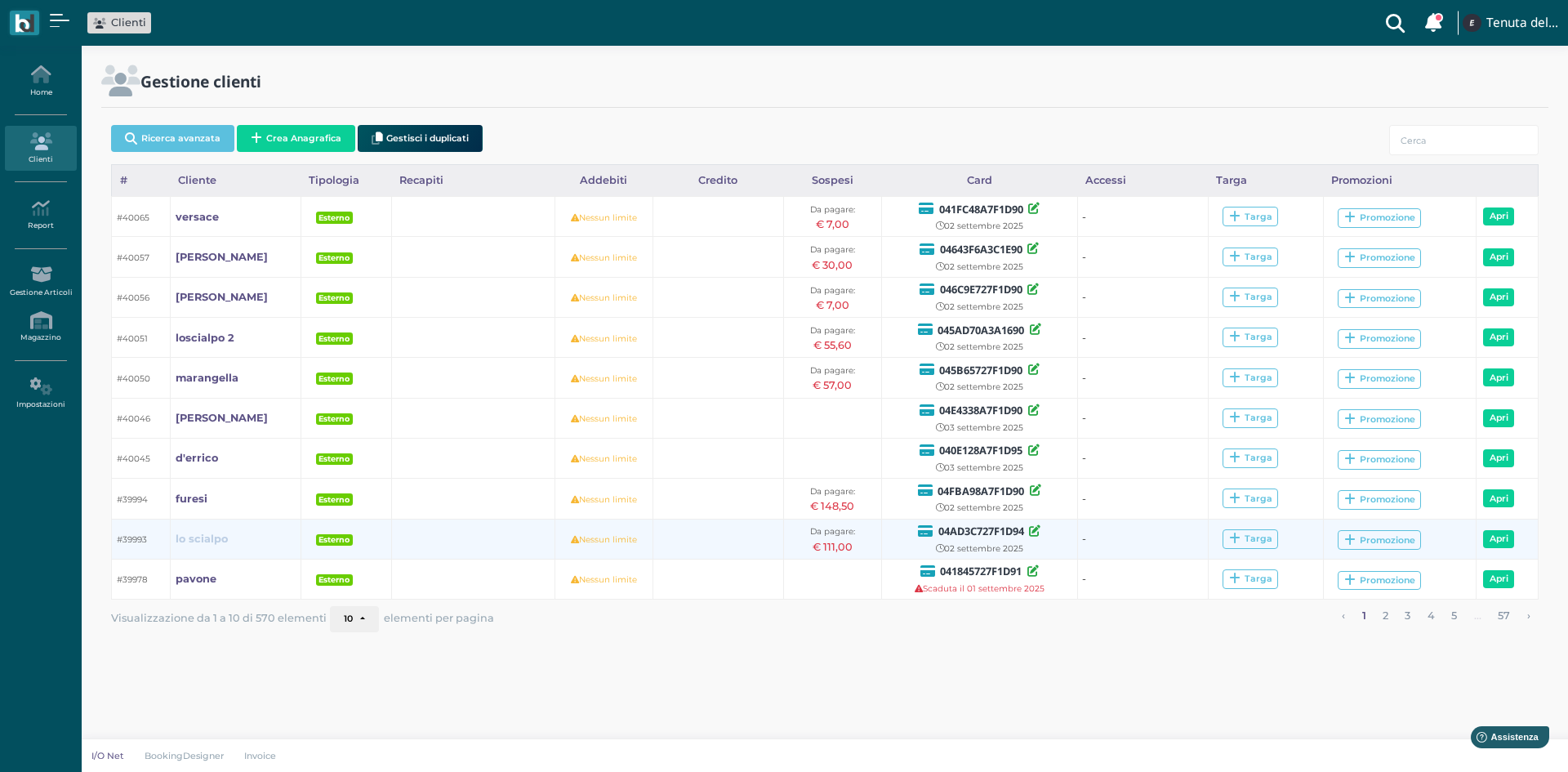
click at [197, 539] on b "lo scialpo" at bounding box center [202, 539] width 52 height 13
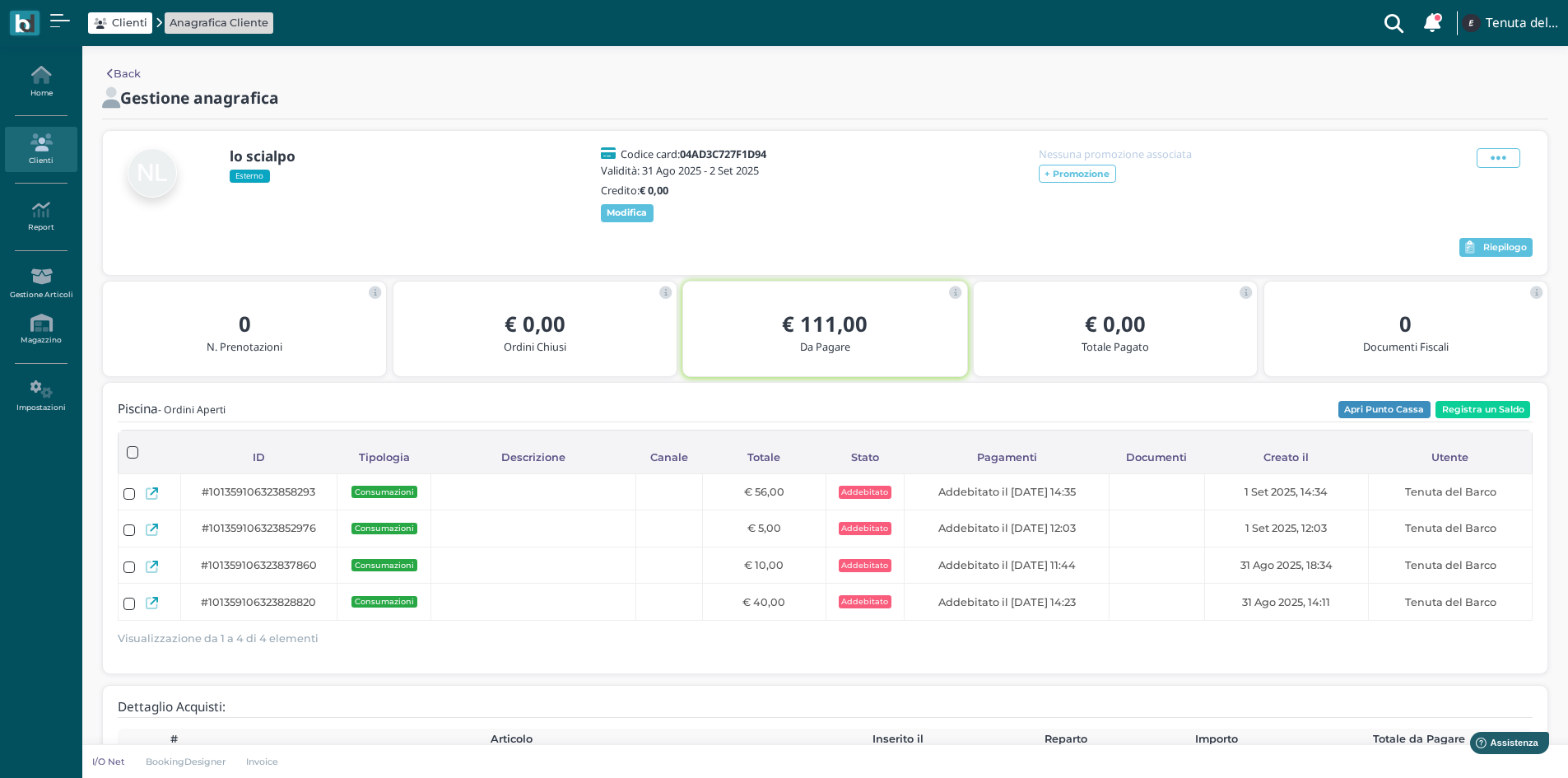
click at [118, 78] on link "Back" at bounding box center [123, 73] width 33 height 15
